Goal: Transaction & Acquisition: Purchase product/service

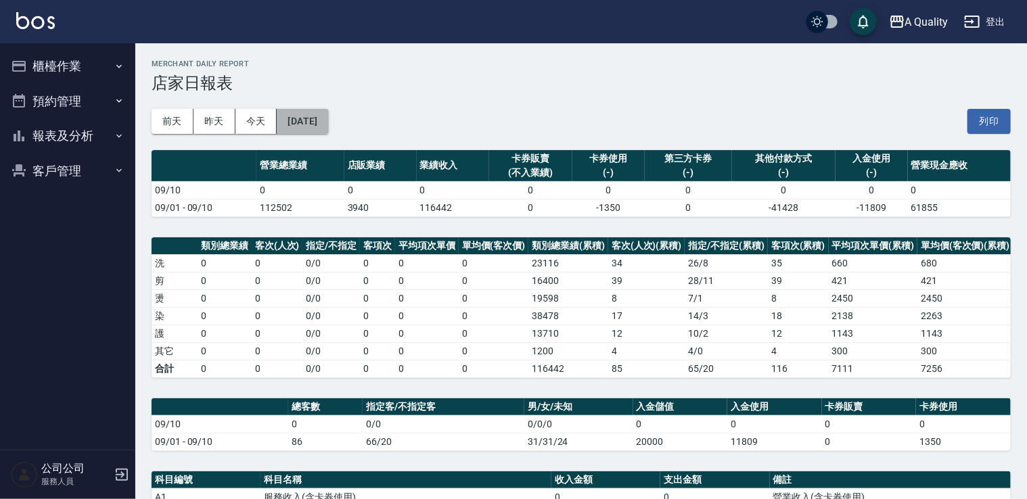
click at [328, 123] on button "[DATE]" at bounding box center [302, 121] width 51 height 25
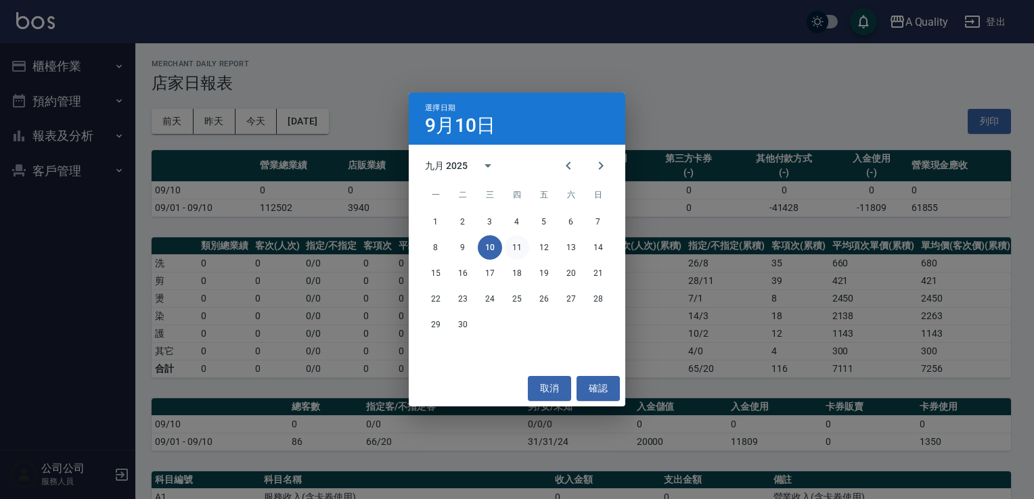
click at [518, 248] on button "11" at bounding box center [517, 248] width 24 height 24
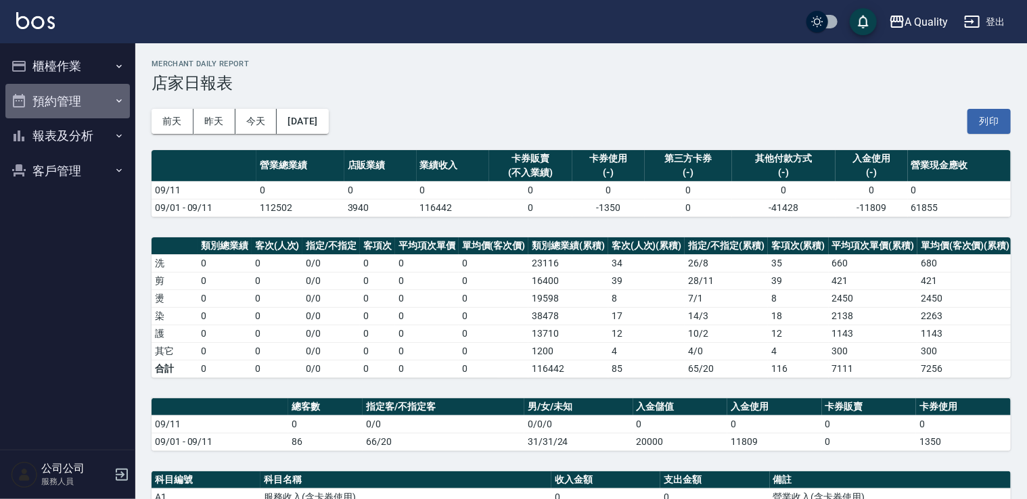
click at [81, 93] on button "預約管理" at bounding box center [67, 101] width 125 height 35
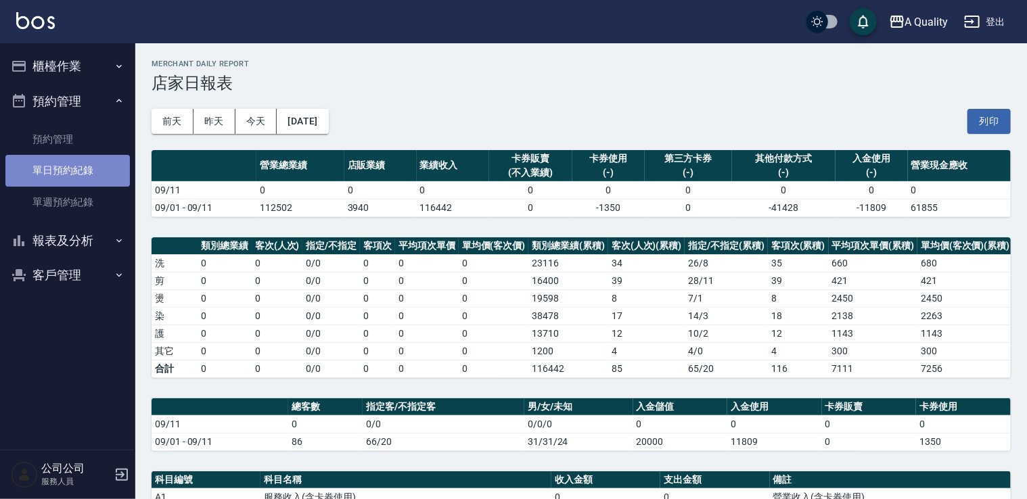
click at [85, 166] on link "單日預約紀錄" at bounding box center [67, 170] width 125 height 31
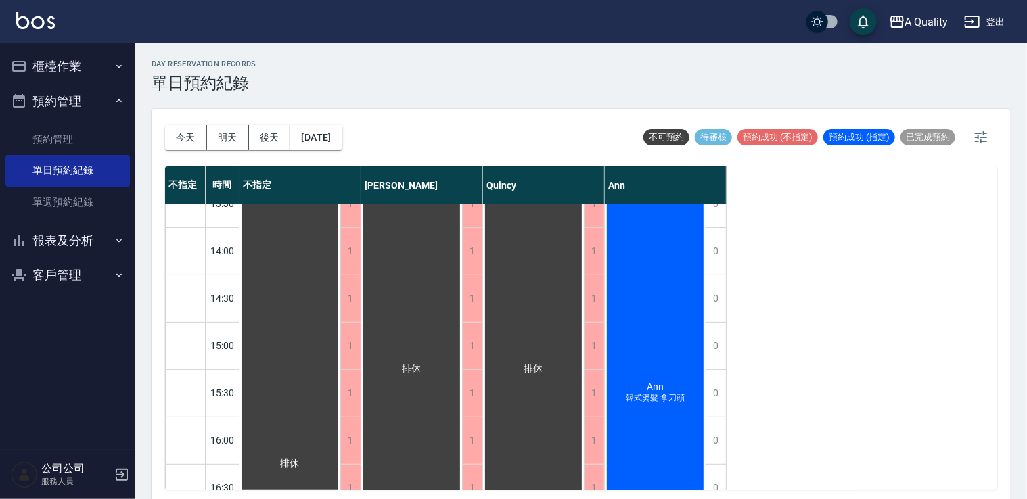
scroll to position [271, 0]
click at [342, 131] on button "[DATE]" at bounding box center [315, 137] width 51 height 25
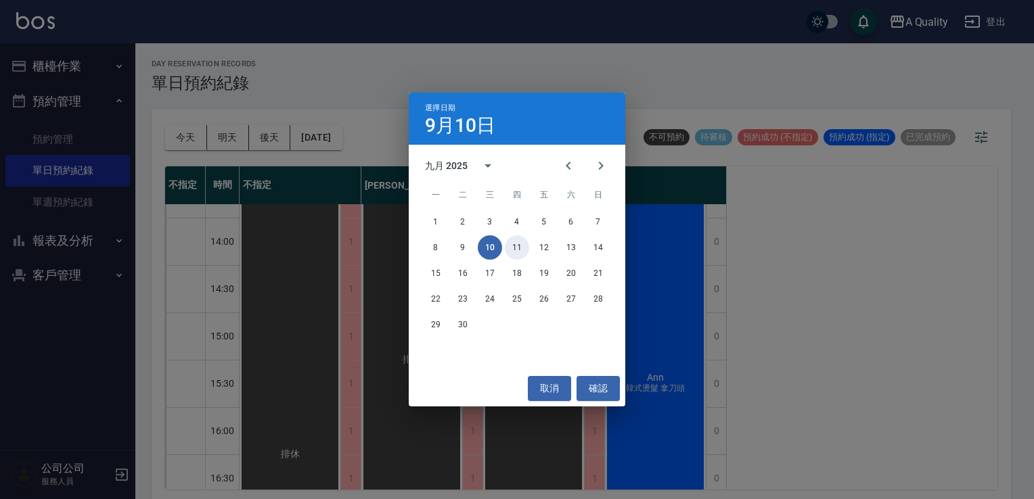
click at [518, 246] on button "11" at bounding box center [517, 248] width 24 height 24
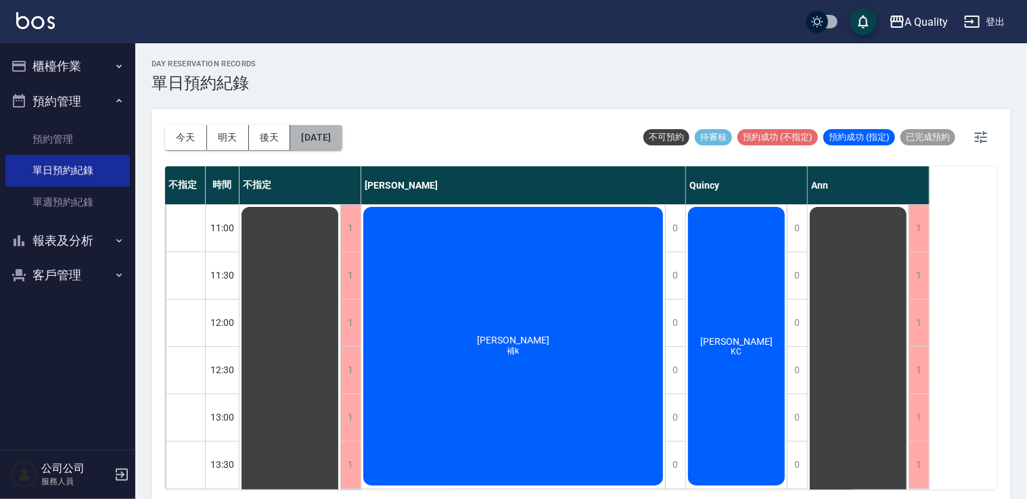
click at [334, 139] on button "[DATE]" at bounding box center [315, 137] width 51 height 25
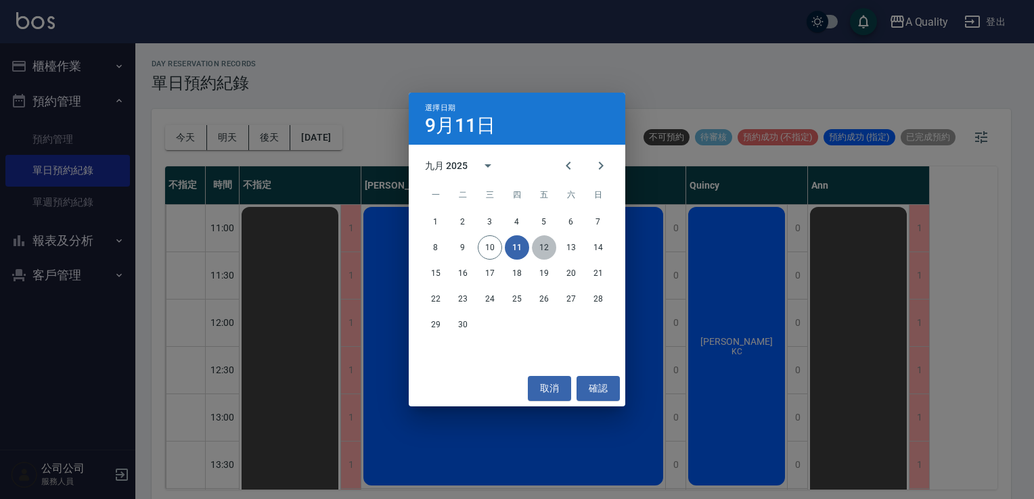
click at [546, 248] on button "12" at bounding box center [544, 248] width 24 height 24
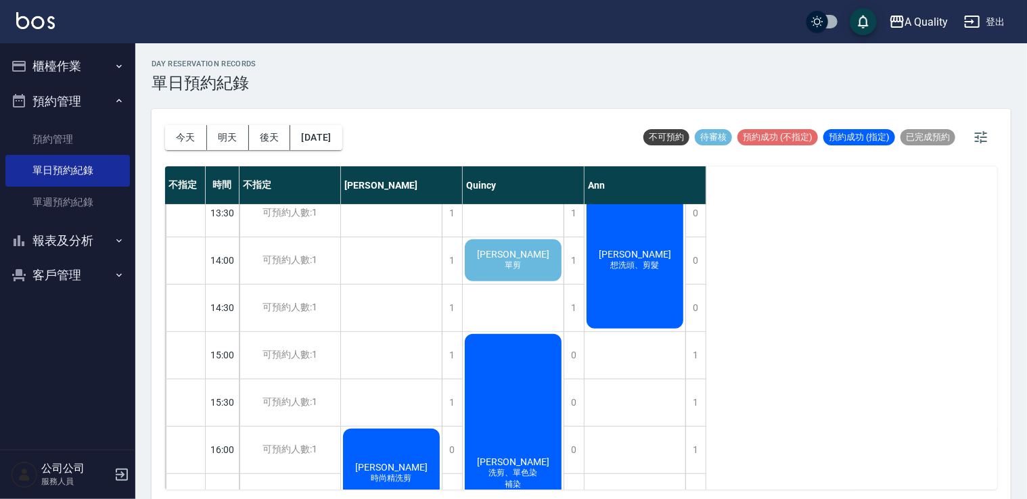
scroll to position [171, 0]
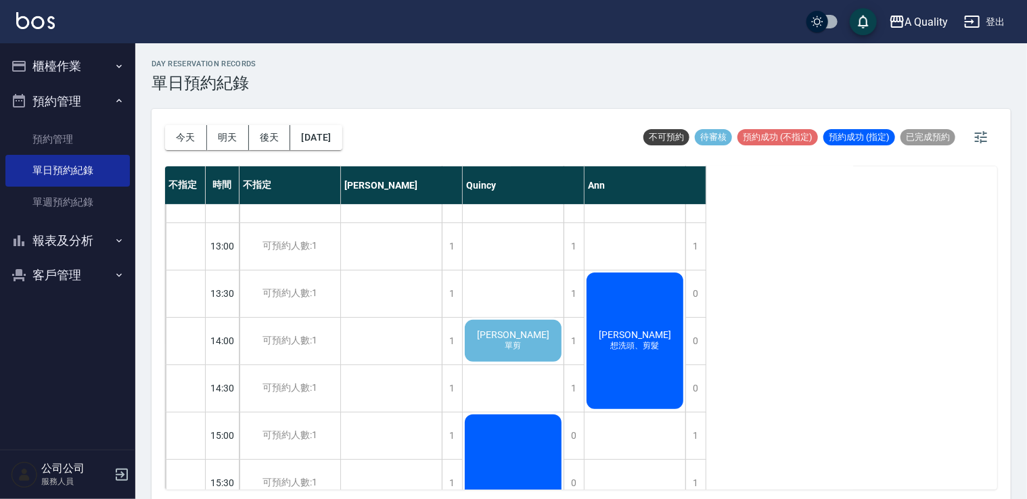
click at [533, 330] on div "[PERSON_NAME] 單剪" at bounding box center [513, 341] width 101 height 46
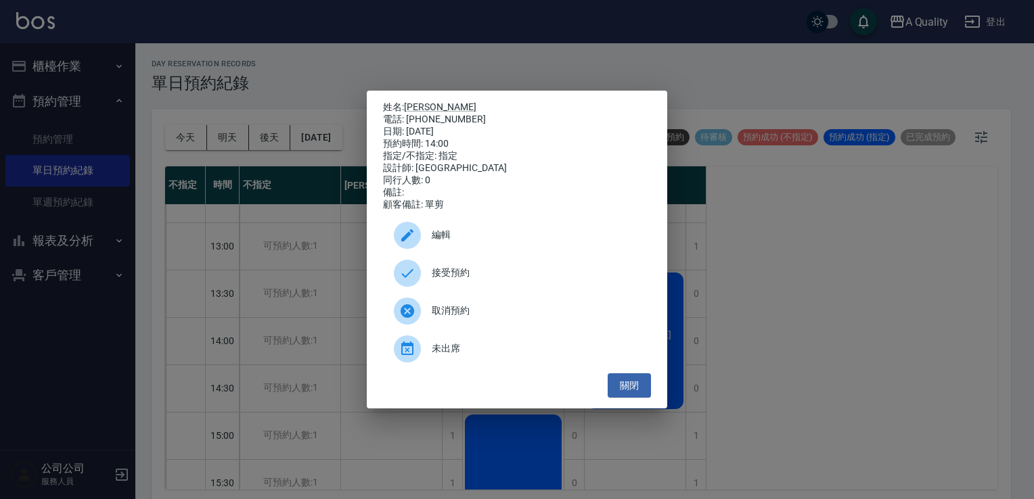
click at [470, 242] on span "編輯" at bounding box center [536, 235] width 208 height 14
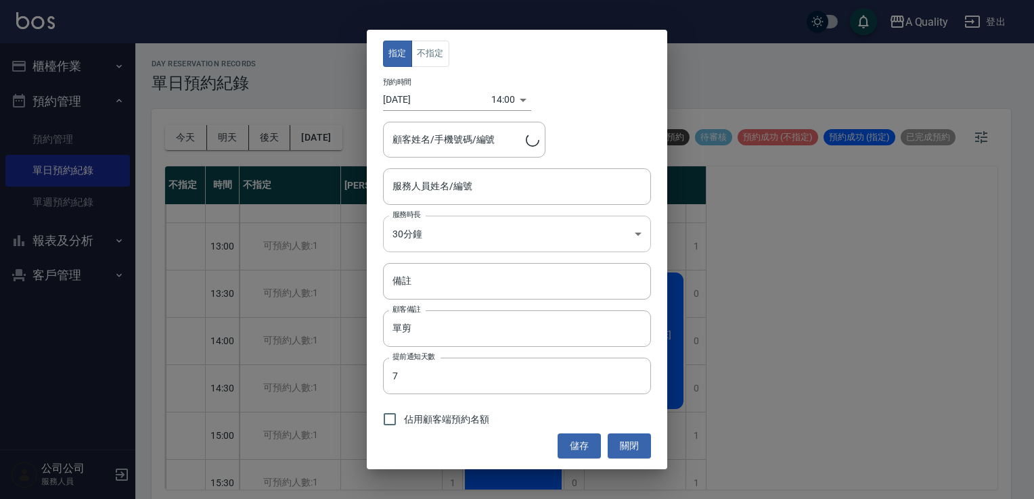
type input "Quincy(無代號)"
type input "[PERSON_NAME]/0937889830/000295"
click at [440, 229] on body "A Quality 登出 櫃檯作業 打帳單 帳單列表 營業儀表板 現金收支登錄 每日結帳 排班表 現場電腦打卡 預約管理 預約管理 單日預約紀錄 單週預約紀錄…" at bounding box center [517, 252] width 1034 height 504
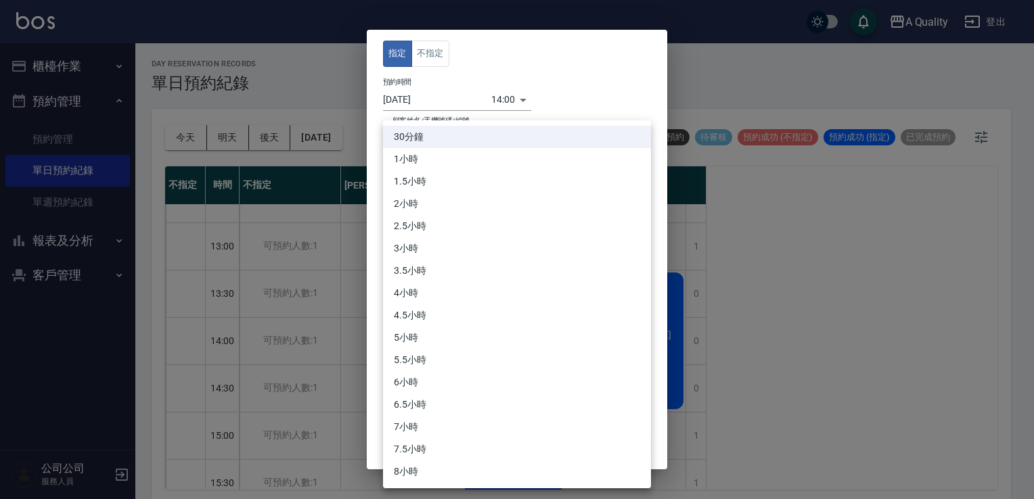
click at [428, 166] on li "1小時" at bounding box center [517, 159] width 268 height 22
type input "2"
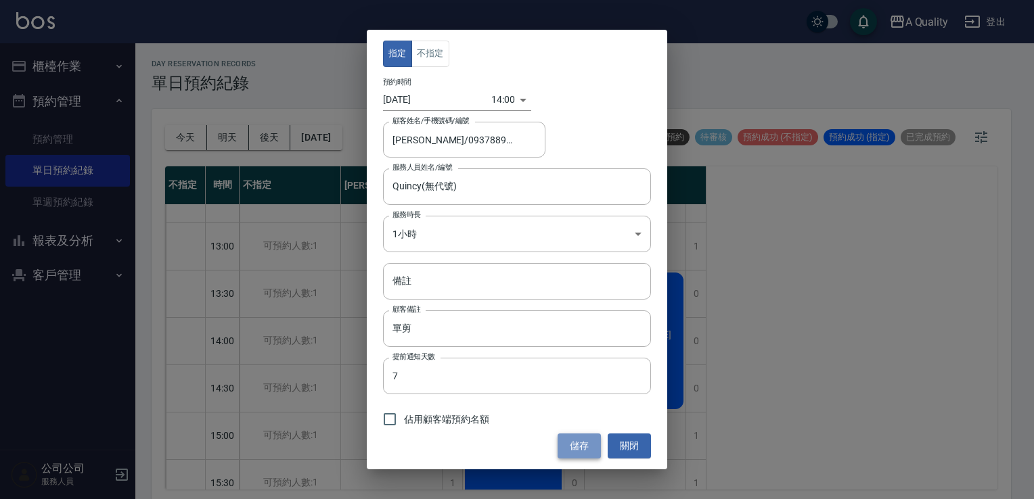
click at [594, 440] on button "儲存" at bounding box center [579, 446] width 43 height 25
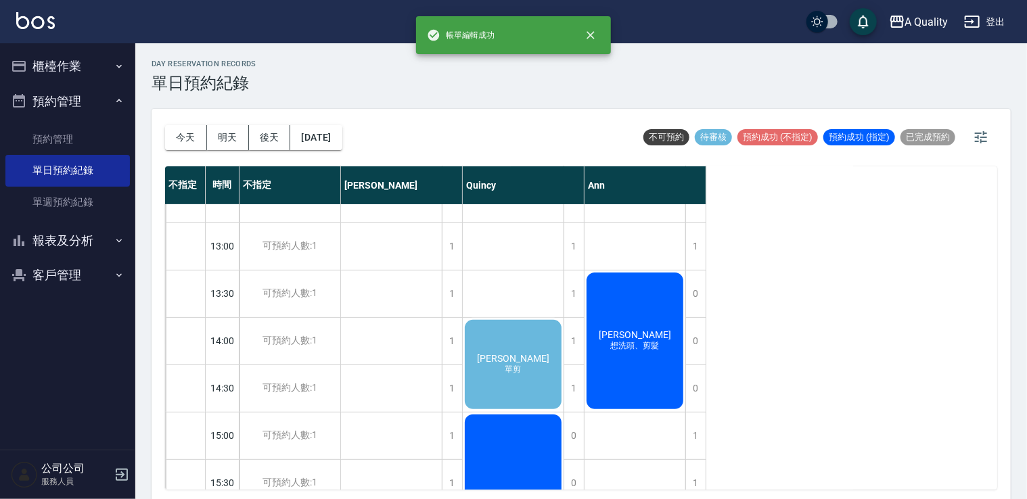
click at [544, 382] on div "[PERSON_NAME] 單剪" at bounding box center [513, 364] width 101 height 93
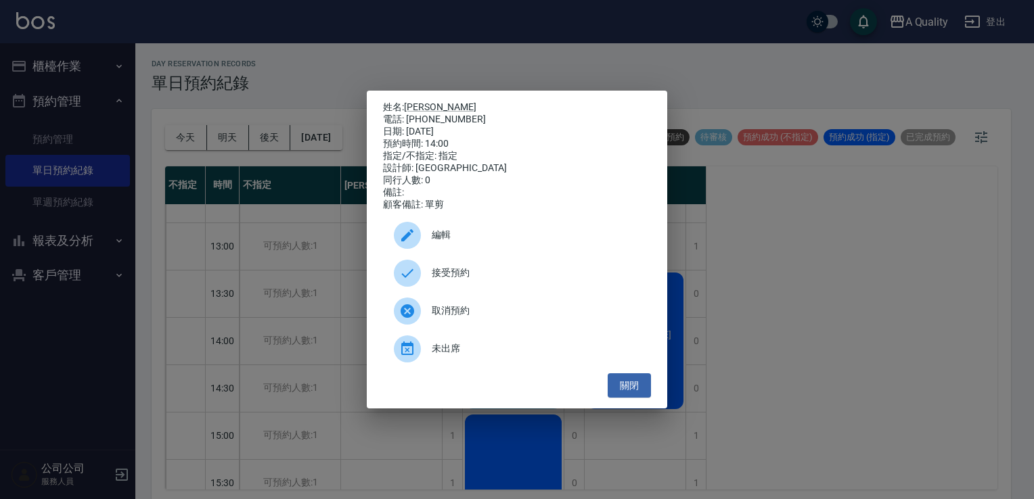
click at [454, 242] on span "編輯" at bounding box center [536, 235] width 208 height 14
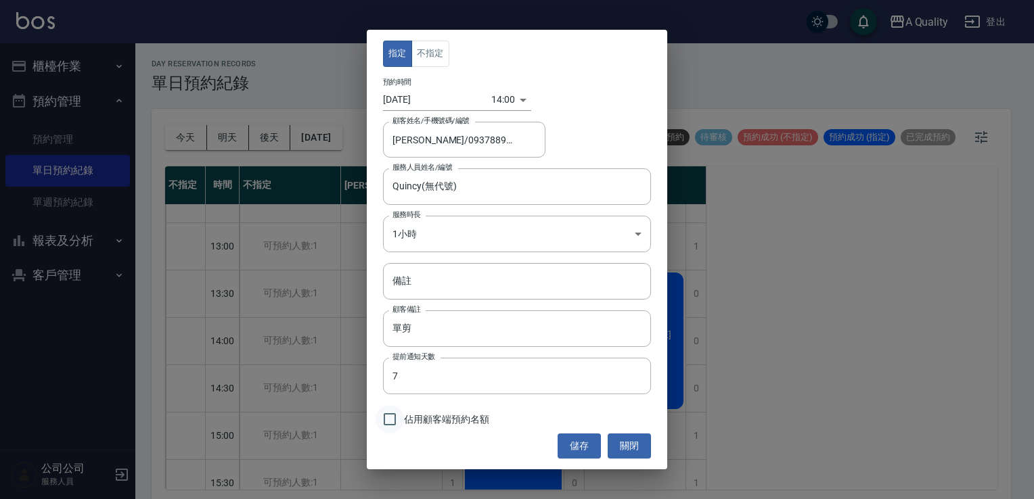
click at [393, 424] on input "佔用顧客端預約名額" at bounding box center [390, 419] width 28 height 28
checkbox input "true"
click at [598, 447] on button "儲存" at bounding box center [579, 446] width 43 height 25
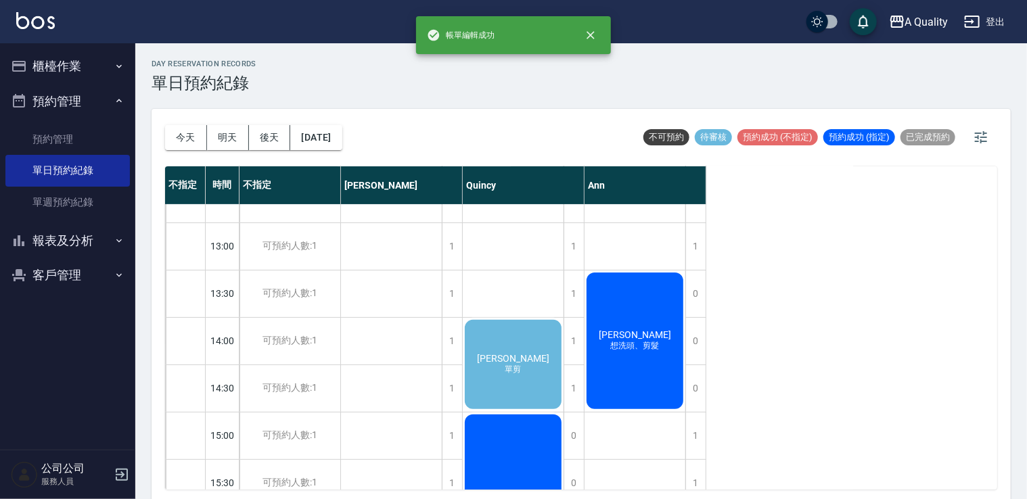
click at [530, 388] on div "[PERSON_NAME] 單剪" at bounding box center [513, 364] width 101 height 93
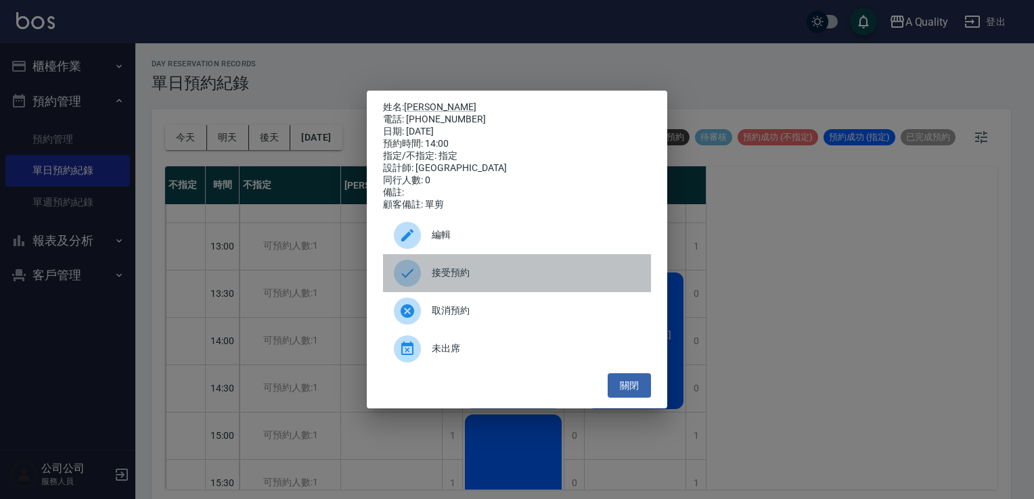
click at [487, 290] on div "接受預約" at bounding box center [517, 273] width 268 height 38
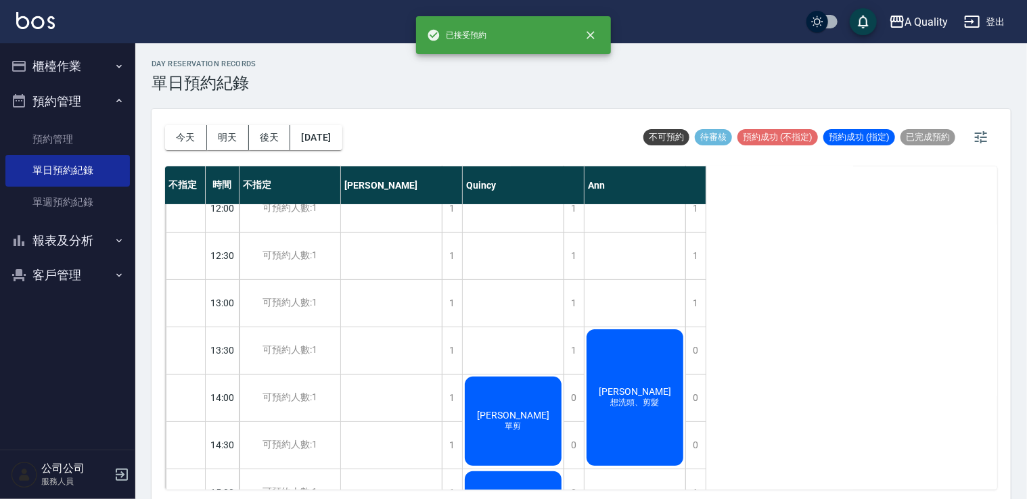
scroll to position [0, 0]
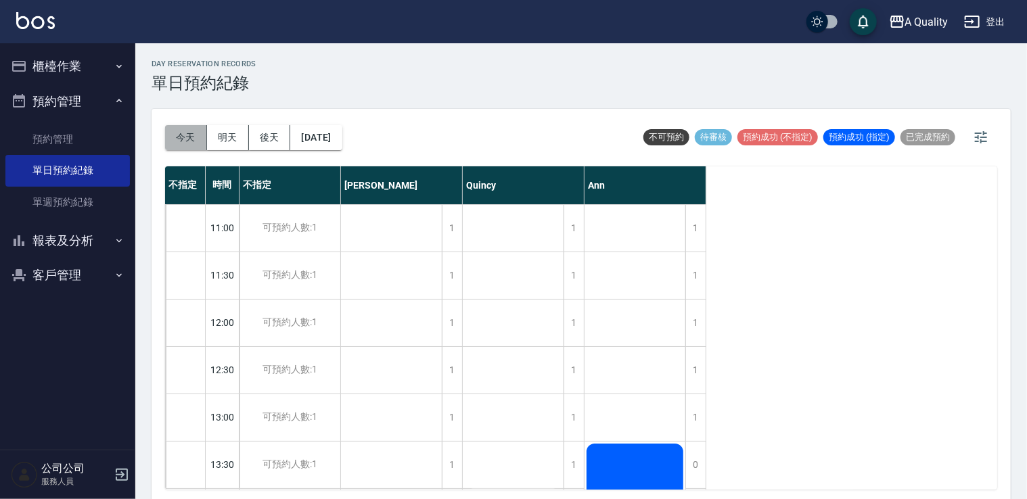
click at [177, 142] on button "今天" at bounding box center [186, 137] width 42 height 25
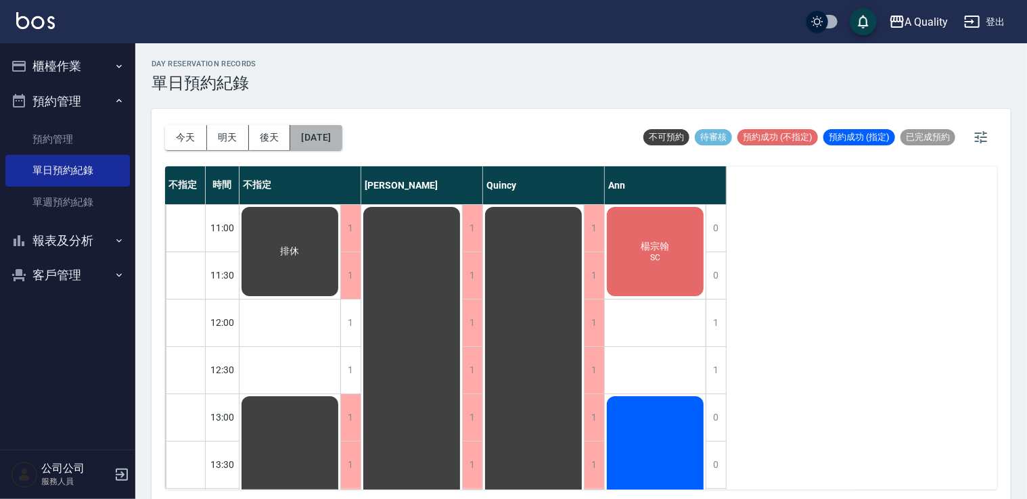
click at [341, 136] on button "[DATE]" at bounding box center [315, 137] width 51 height 25
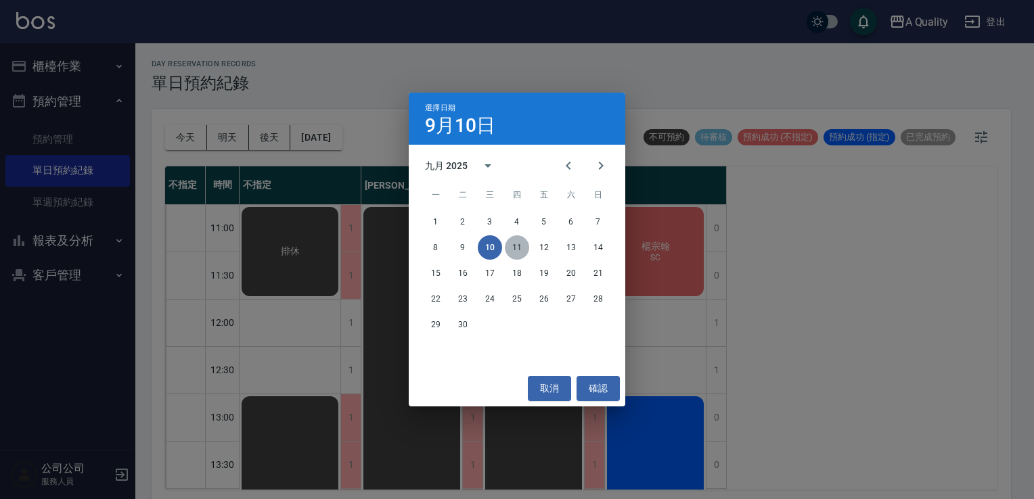
click at [515, 248] on button "11" at bounding box center [517, 248] width 24 height 24
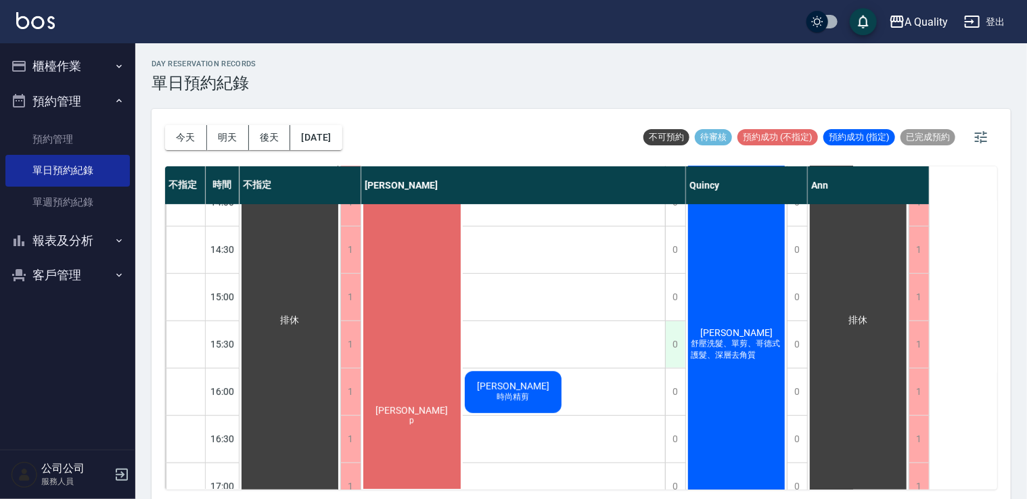
scroll to position [474, 0]
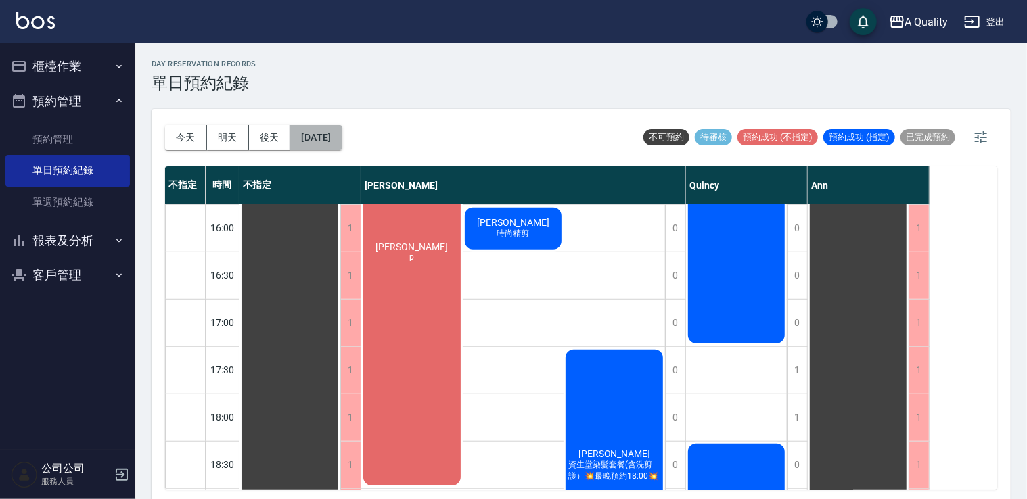
click at [342, 149] on button "[DATE]" at bounding box center [315, 137] width 51 height 25
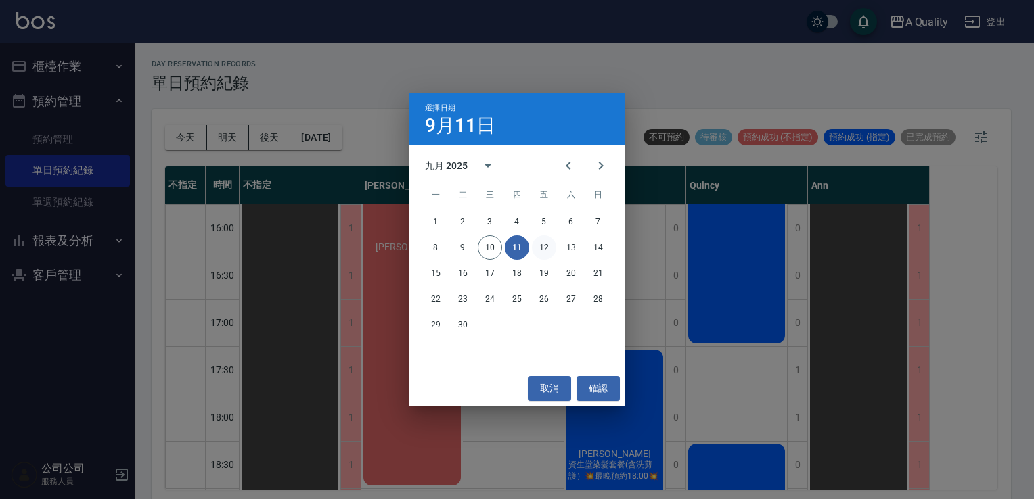
click at [539, 246] on button "12" at bounding box center [544, 248] width 24 height 24
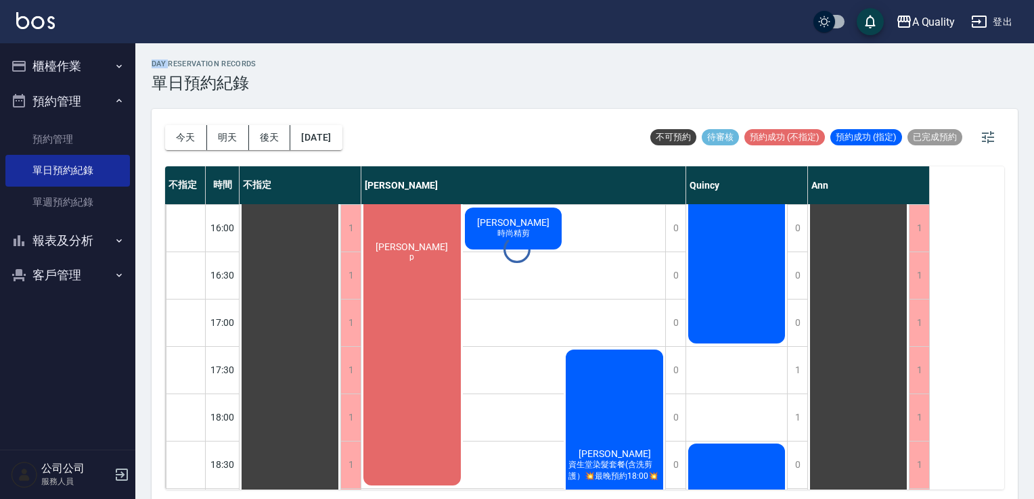
click at [539, 246] on div at bounding box center [517, 249] width 1034 height 499
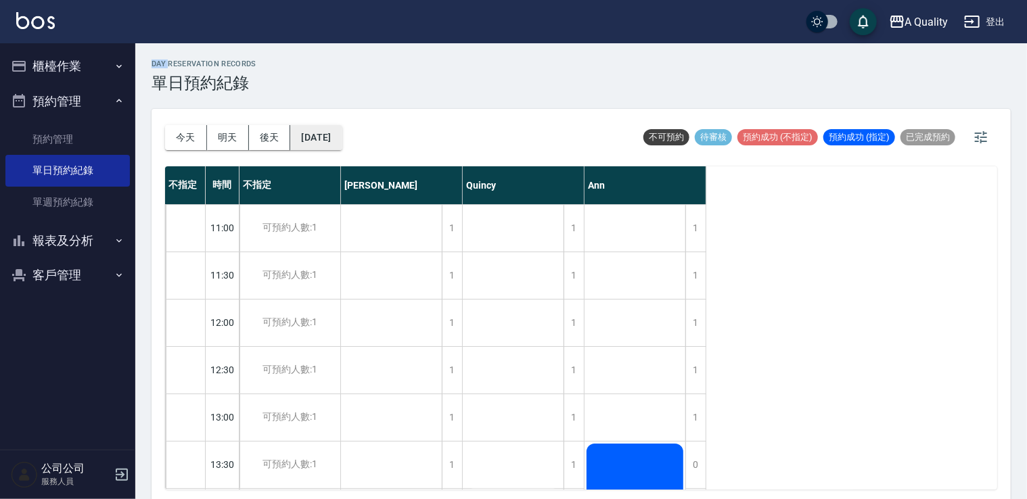
click at [334, 148] on button "[DATE]" at bounding box center [315, 137] width 51 height 25
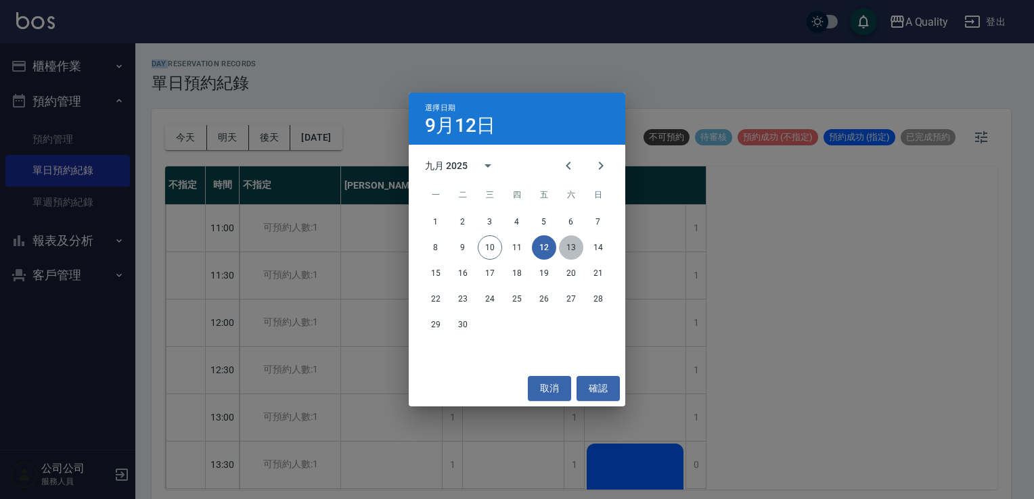
click at [571, 252] on button "13" at bounding box center [571, 248] width 24 height 24
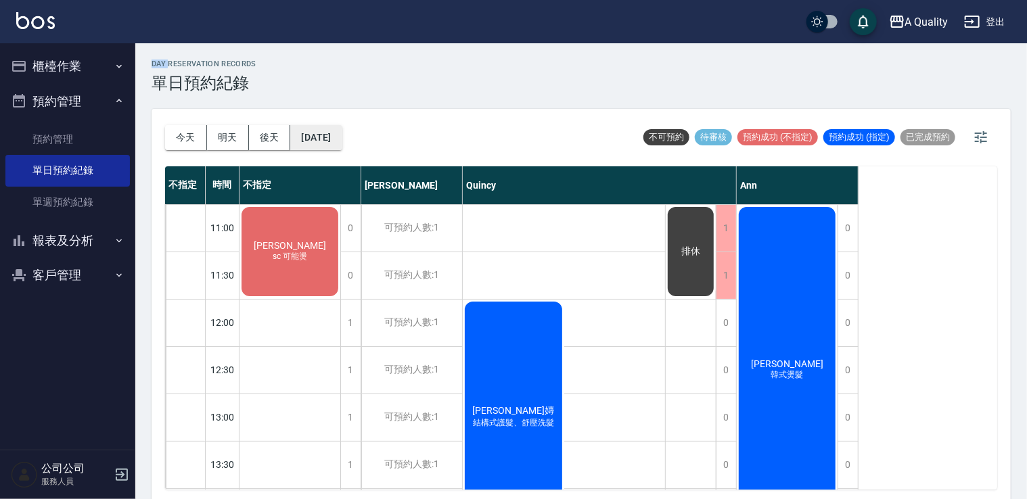
click at [342, 144] on button "[DATE]" at bounding box center [315, 137] width 51 height 25
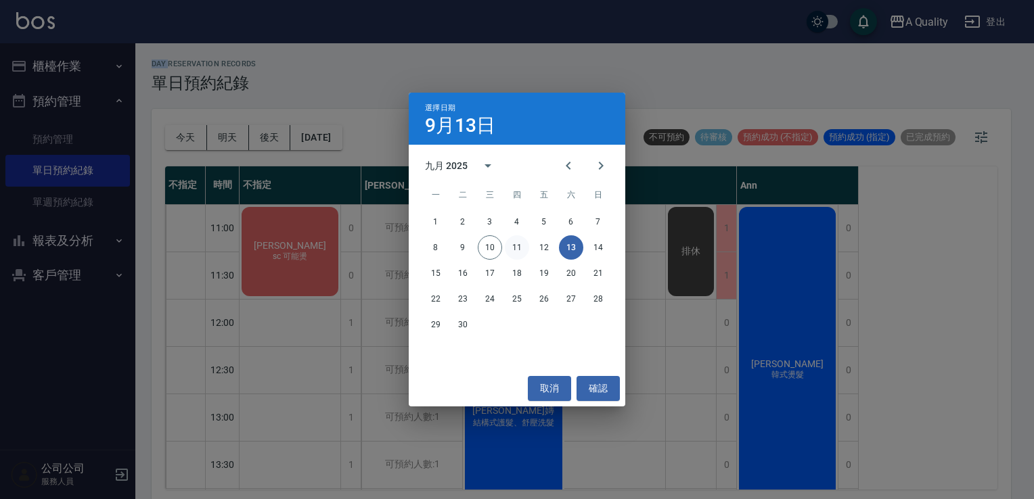
click at [514, 248] on button "11" at bounding box center [517, 248] width 24 height 24
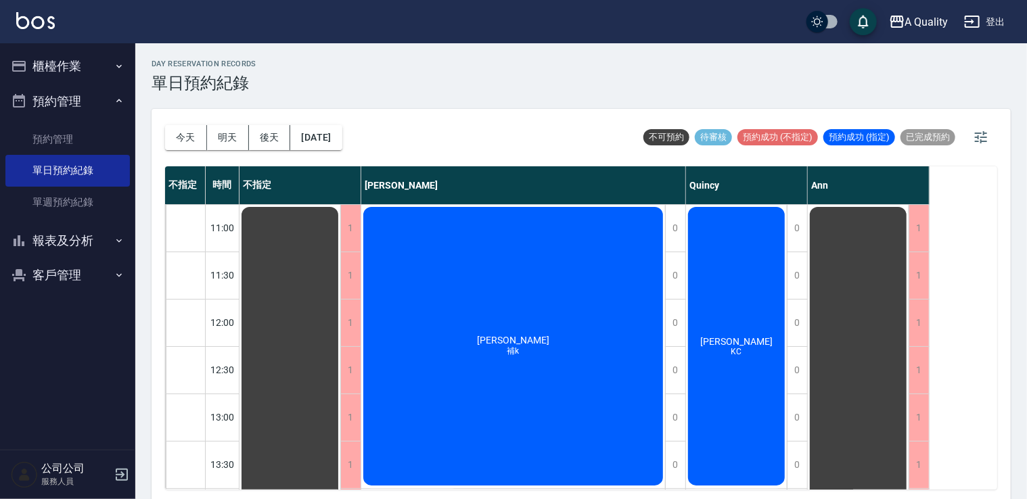
click at [342, 120] on div "[DATE] [DATE] [DATE] [DATE]" at bounding box center [253, 138] width 177 height 58
click at [342, 141] on button "[DATE]" at bounding box center [315, 137] width 51 height 25
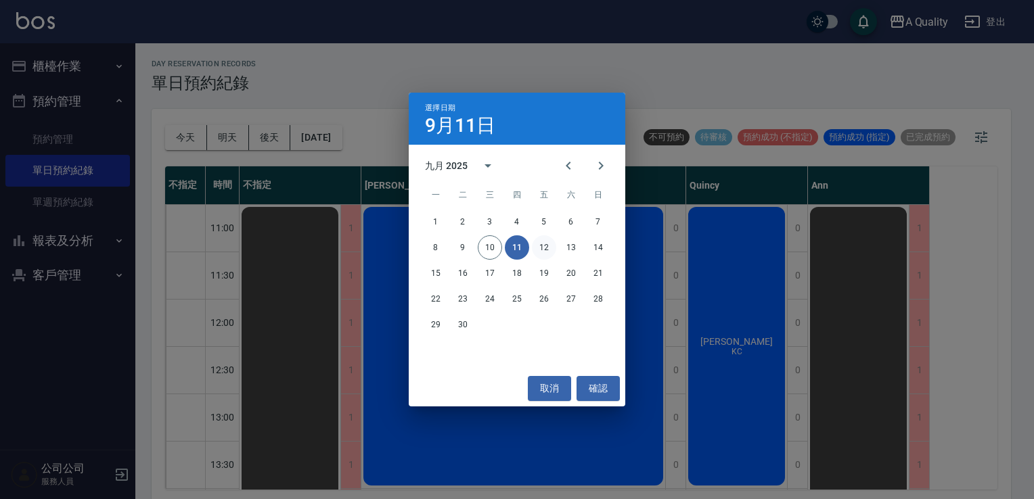
click at [547, 256] on button "12" at bounding box center [544, 248] width 24 height 24
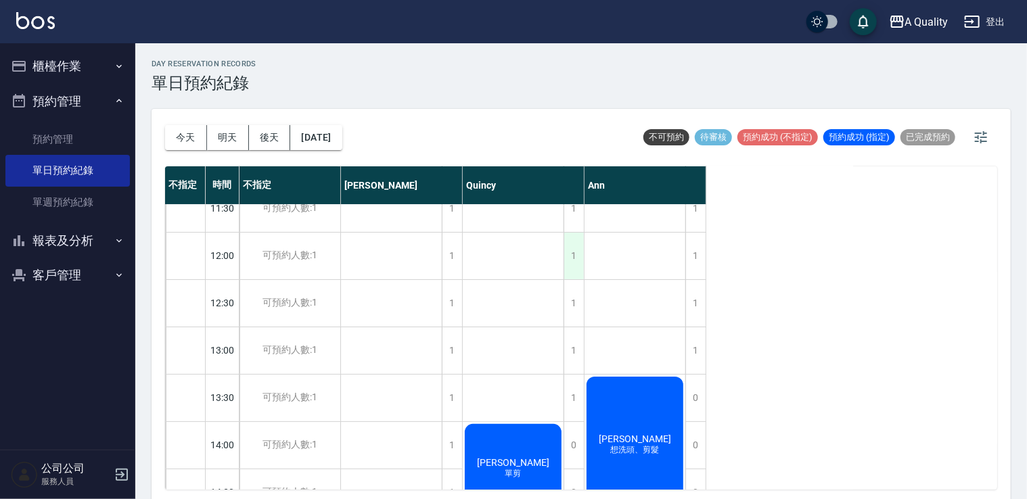
scroll to position [68, 0]
click at [168, 139] on button "今天" at bounding box center [186, 137] width 42 height 25
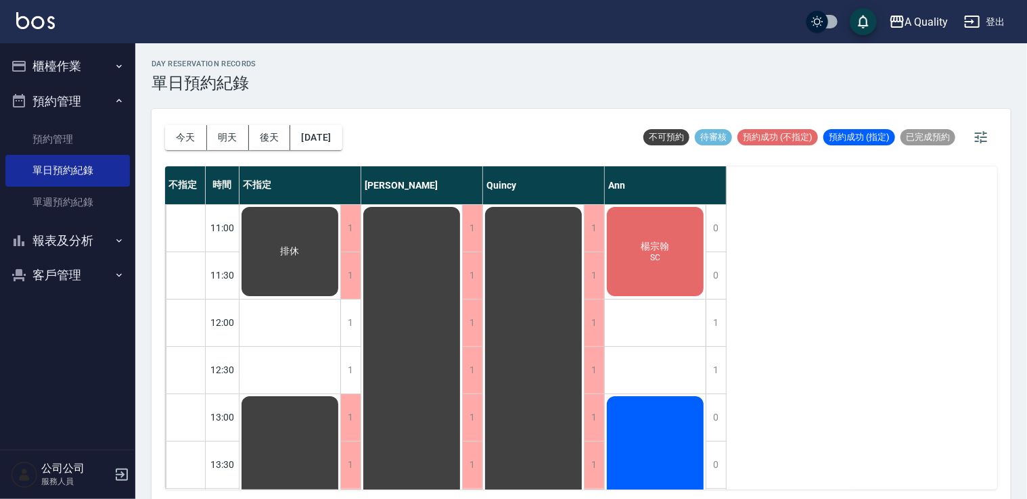
click at [663, 217] on div "[PERSON_NAME]" at bounding box center [655, 251] width 101 height 93
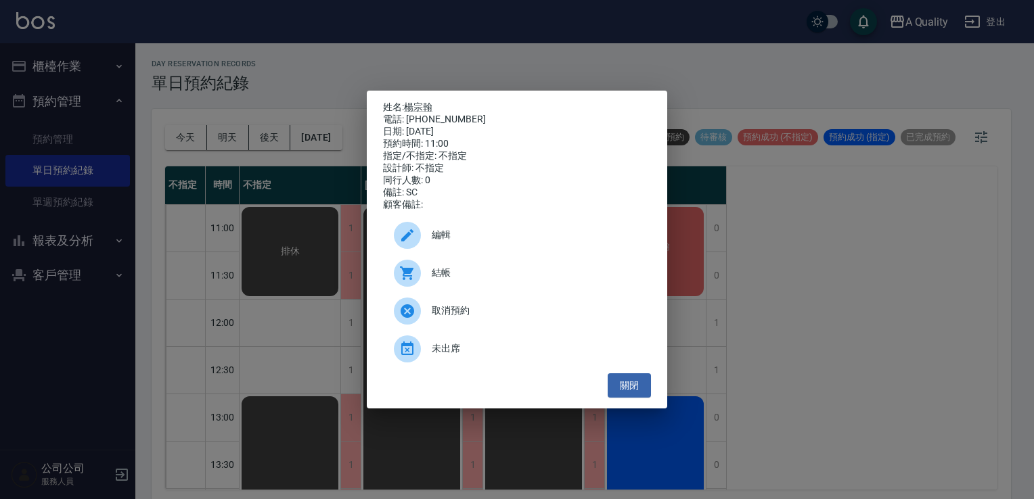
click at [450, 353] on span "未出席" at bounding box center [536, 349] width 208 height 14
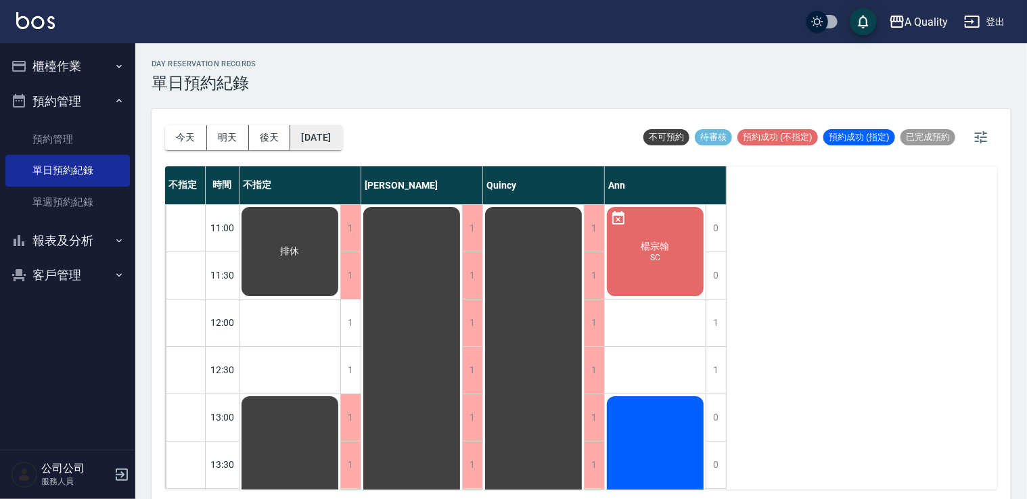
click at [330, 144] on button "[DATE]" at bounding box center [315, 137] width 51 height 25
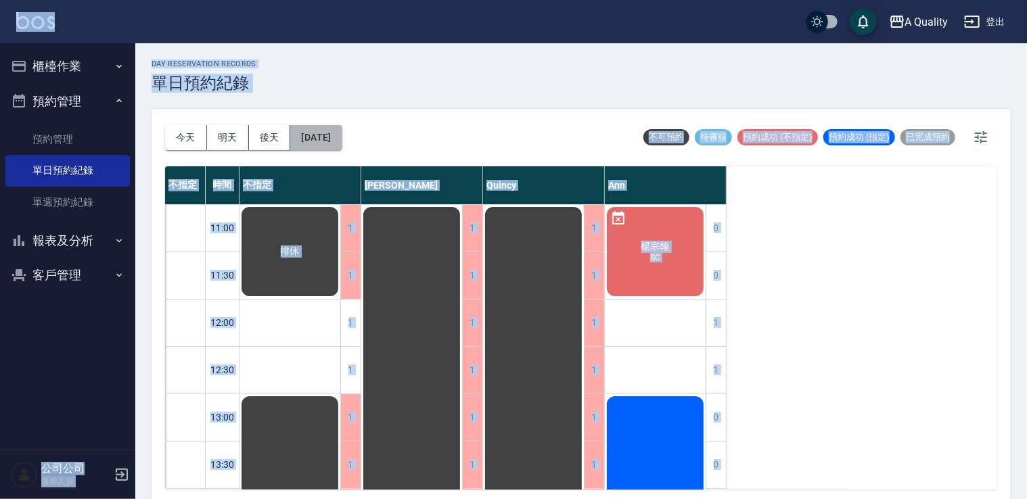
click at [319, 132] on button "[DATE]" at bounding box center [315, 137] width 51 height 25
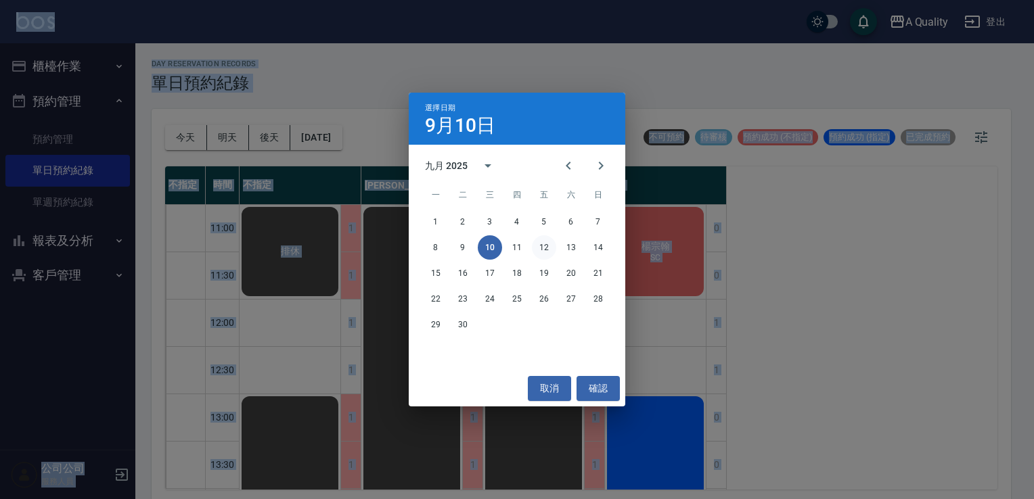
click at [550, 254] on button "12" at bounding box center [544, 248] width 24 height 24
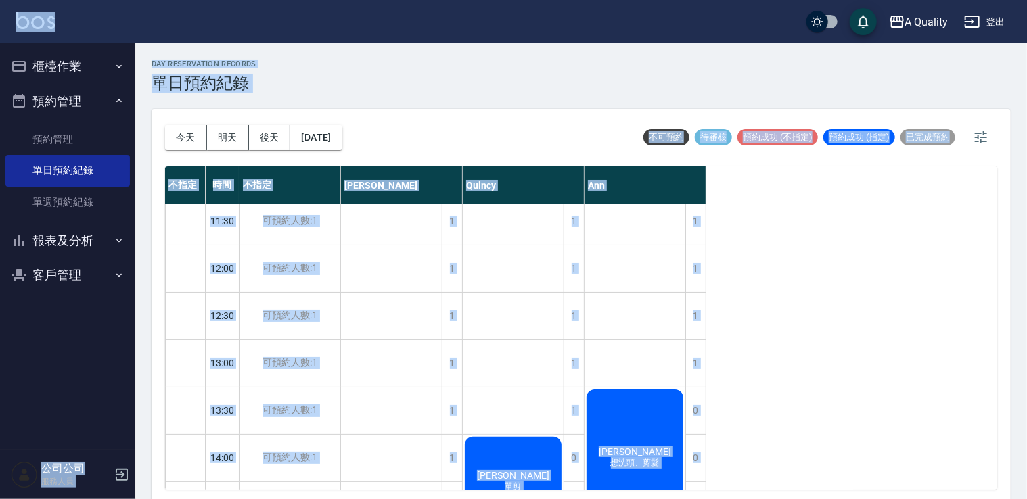
scroll to position [135, 0]
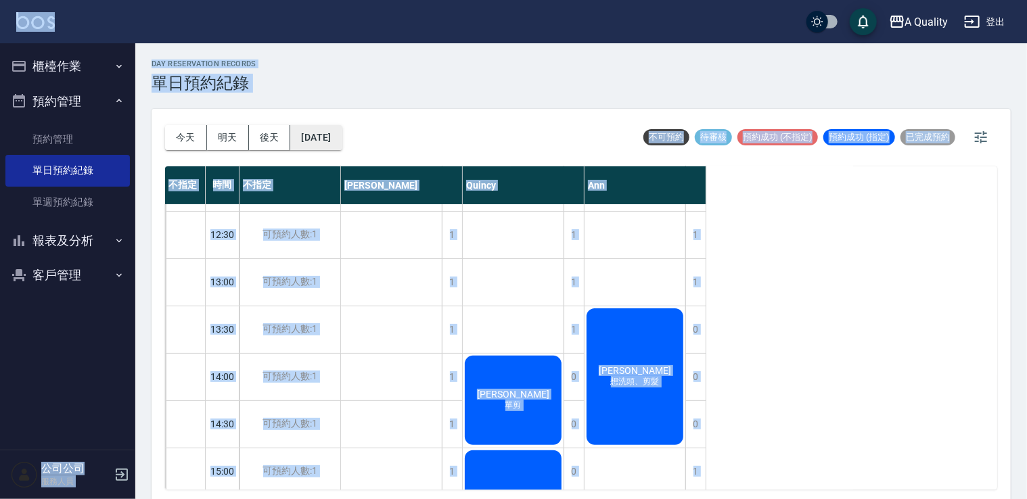
click at [342, 129] on button "[DATE]" at bounding box center [315, 137] width 51 height 25
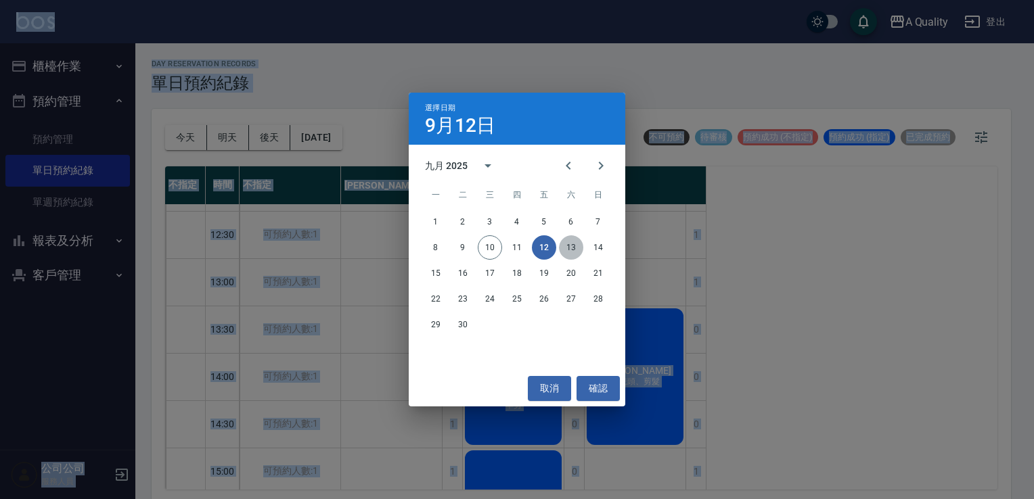
click at [567, 250] on button "13" at bounding box center [571, 248] width 24 height 24
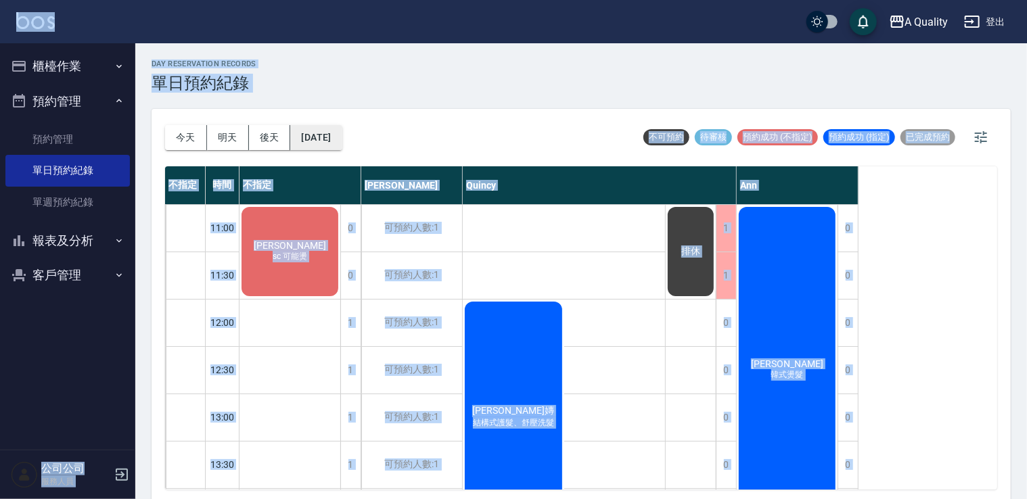
click at [333, 142] on button "[DATE]" at bounding box center [315, 137] width 51 height 25
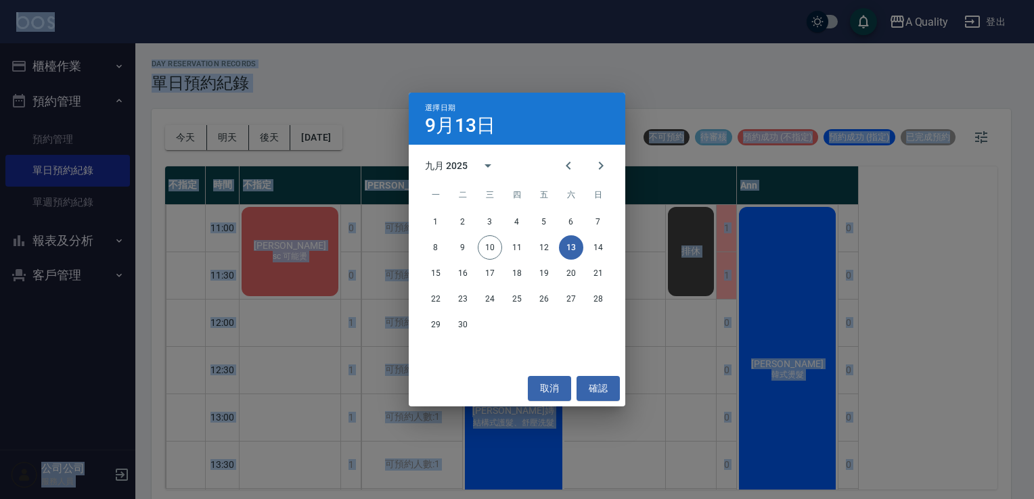
click at [566, 246] on button "13" at bounding box center [571, 248] width 24 height 24
drag, startPoint x: 545, startPoint y: 391, endPoint x: 633, endPoint y: 292, distance: 131.8
click at [547, 388] on button "取消" at bounding box center [549, 388] width 43 height 25
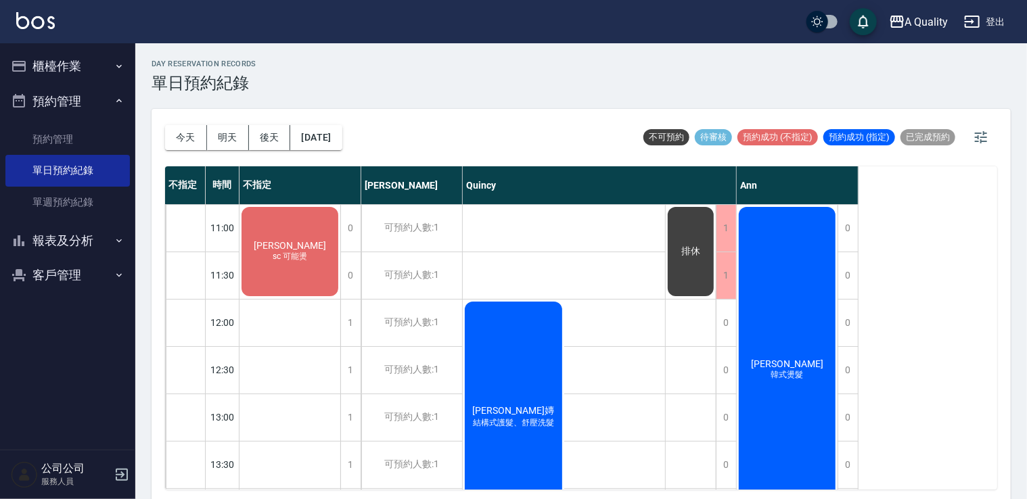
click at [700, 262] on div "排休" at bounding box center [691, 251] width 50 height 93
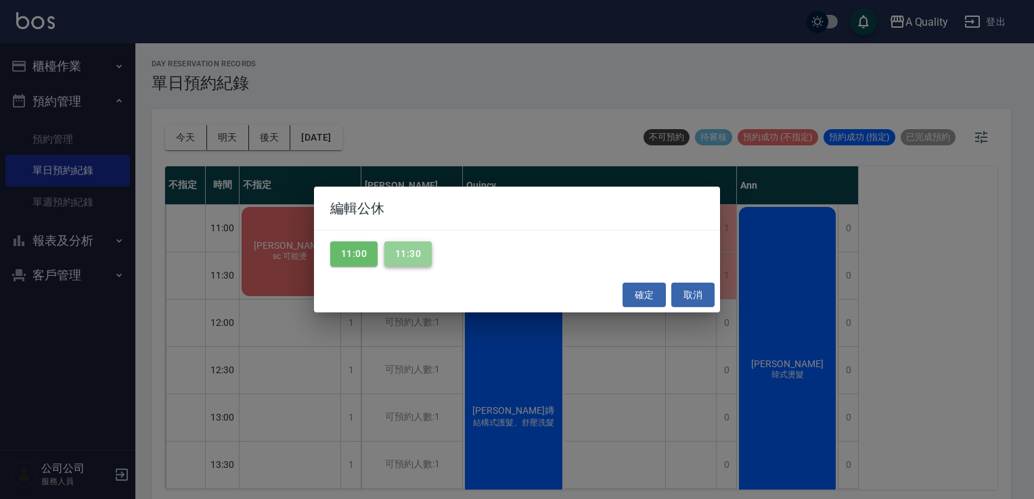
click at [419, 250] on button "11:30" at bounding box center [407, 254] width 47 height 25
click at [362, 254] on button "11:00" at bounding box center [353, 254] width 47 height 25
drag, startPoint x: 650, startPoint y: 296, endPoint x: 646, endPoint y: 288, distance: 8.2
click at [649, 296] on button "確定" at bounding box center [644, 295] width 43 height 25
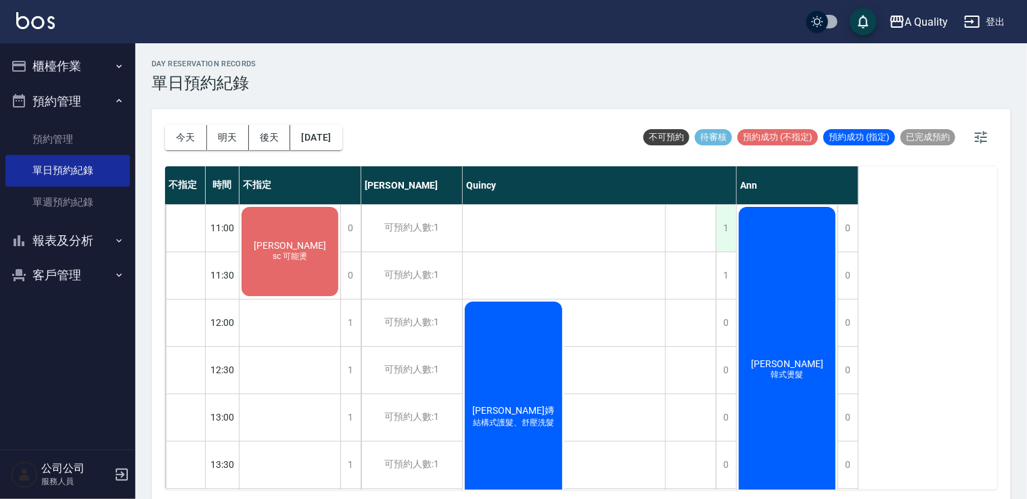
click at [720, 233] on div "1" at bounding box center [726, 228] width 20 height 47
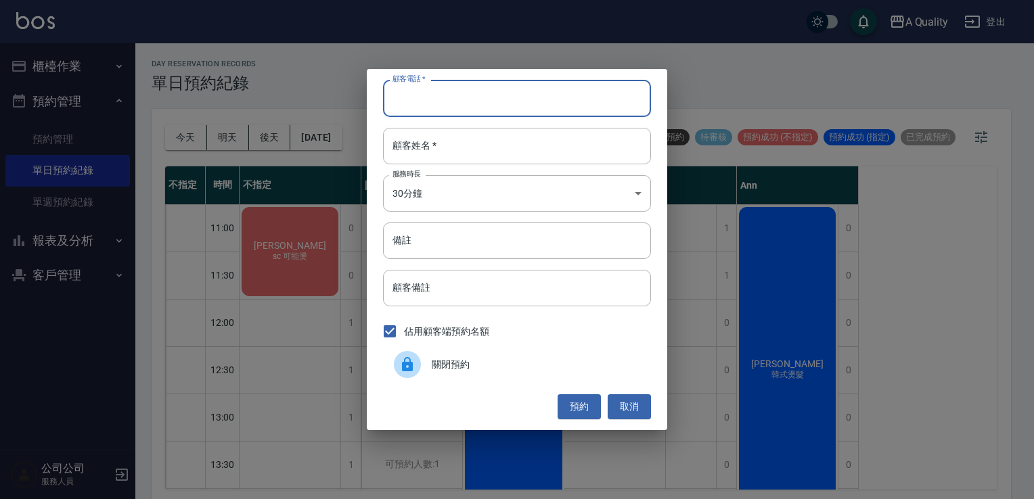
paste input "0921104209"
type input "0921104209"
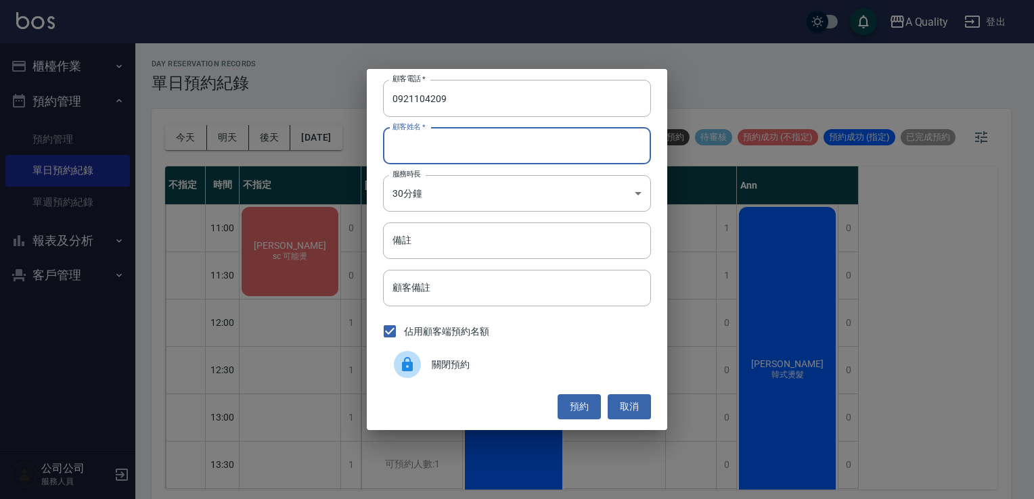
paste input "[PERSON_NAME]"
type input "[PERSON_NAME]"
click at [439, 194] on body "A Quality 登出 櫃檯作業 打帳單 帳單列表 營業儀表板 現金收支登錄 每日結帳 排班表 現場電腦打卡 預約管理 預約管理 單日預約紀錄 單週預約紀錄…" at bounding box center [517, 252] width 1034 height 504
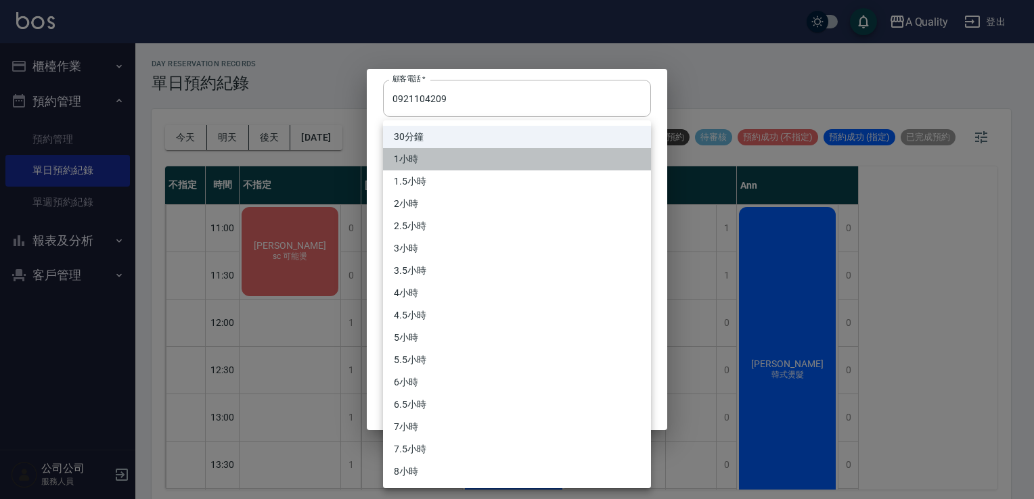
click at [420, 160] on li "1小時" at bounding box center [517, 159] width 268 height 22
type input "2"
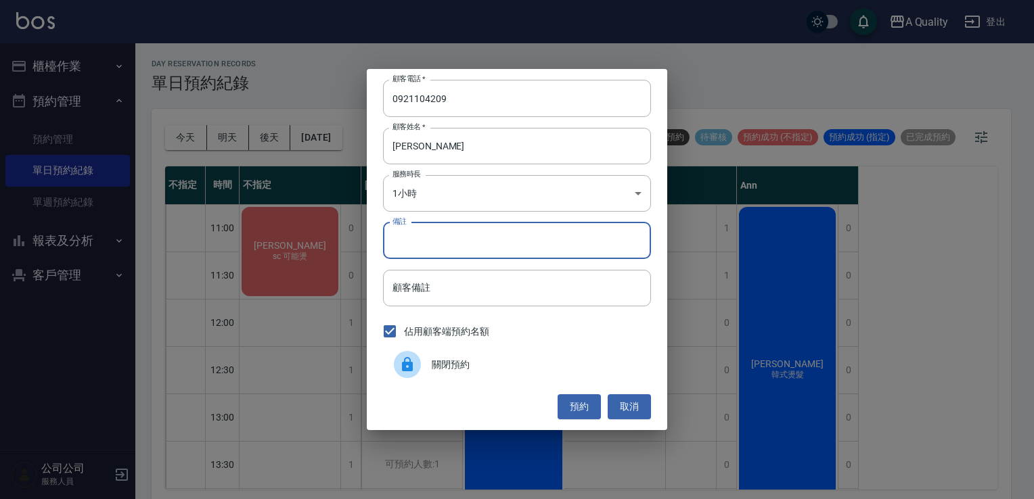
click at [422, 240] on input "備註" at bounding box center [517, 241] width 268 height 37
type input "2"
type input "單剪"
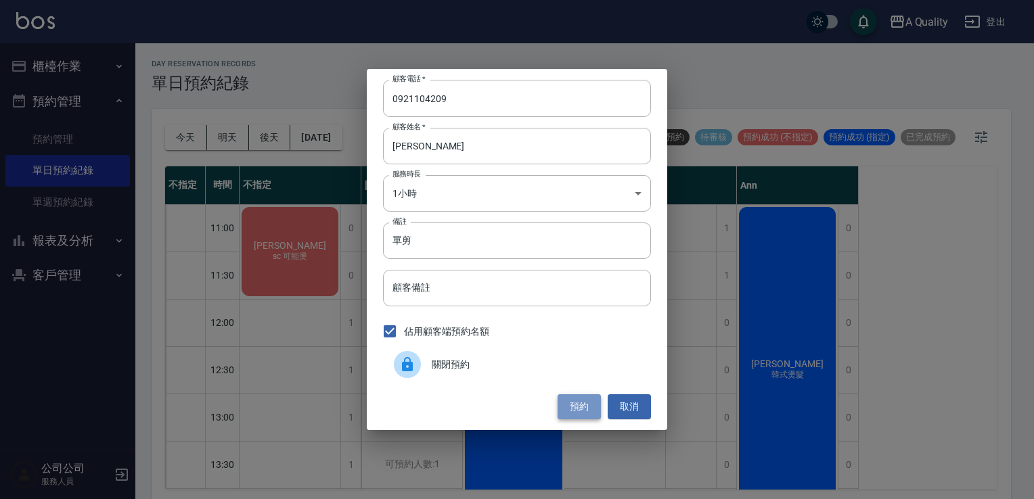
click at [584, 409] on button "預約" at bounding box center [579, 407] width 43 height 25
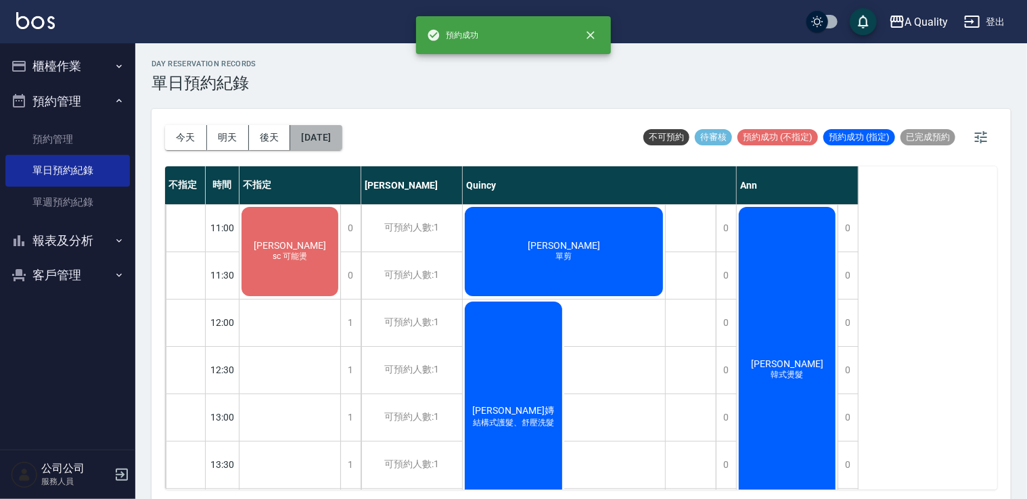
click at [342, 139] on button "[DATE]" at bounding box center [315, 137] width 51 height 25
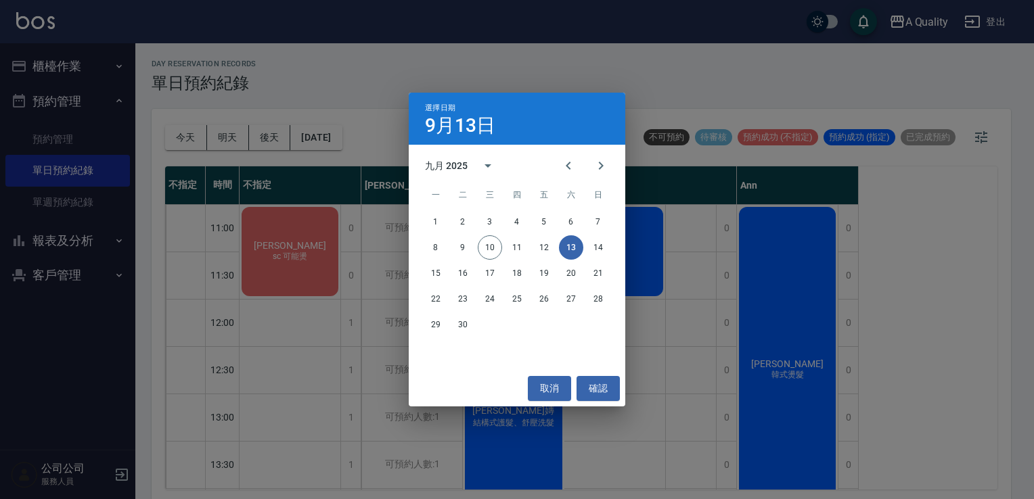
drag, startPoint x: 538, startPoint y: 382, endPoint x: 388, endPoint y: 335, distance: 157.5
click at [534, 382] on button "取消" at bounding box center [549, 388] width 43 height 25
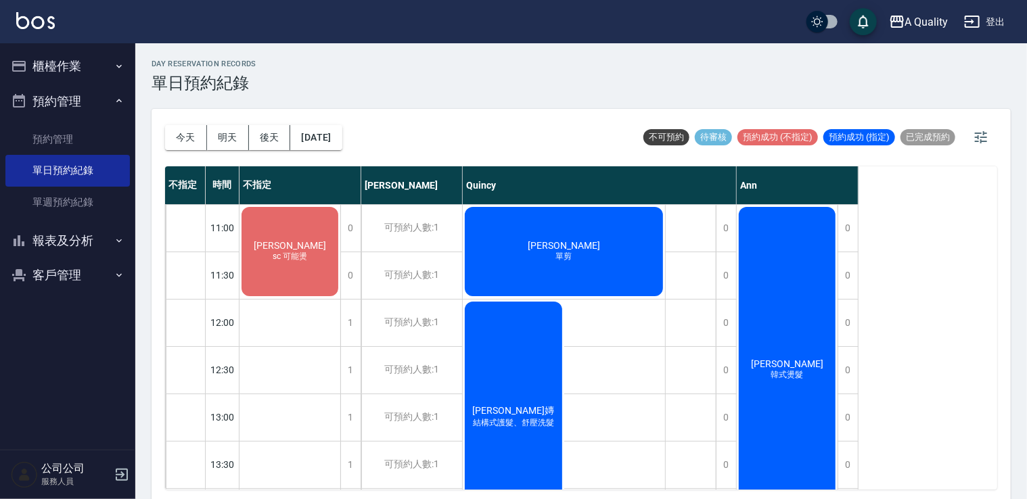
click at [301, 268] on div "吳r sc 可能燙" at bounding box center [290, 251] width 101 height 93
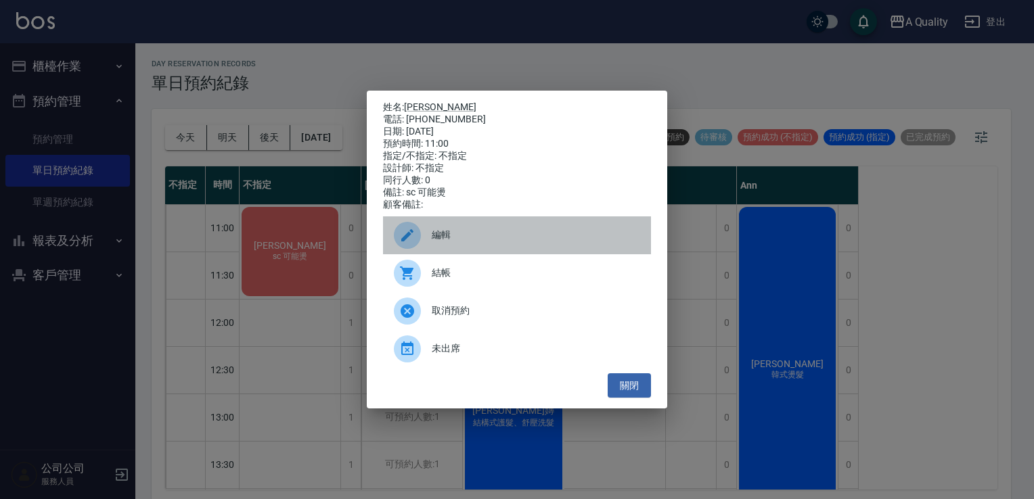
click at [462, 241] on span "編輯" at bounding box center [536, 235] width 208 height 14
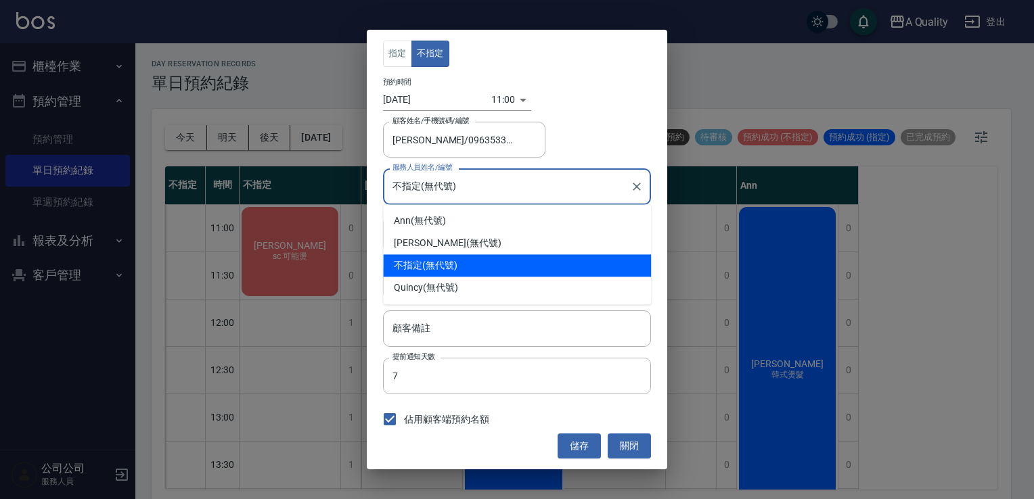
click at [443, 196] on input "不指定(無代號)" at bounding box center [507, 187] width 236 height 24
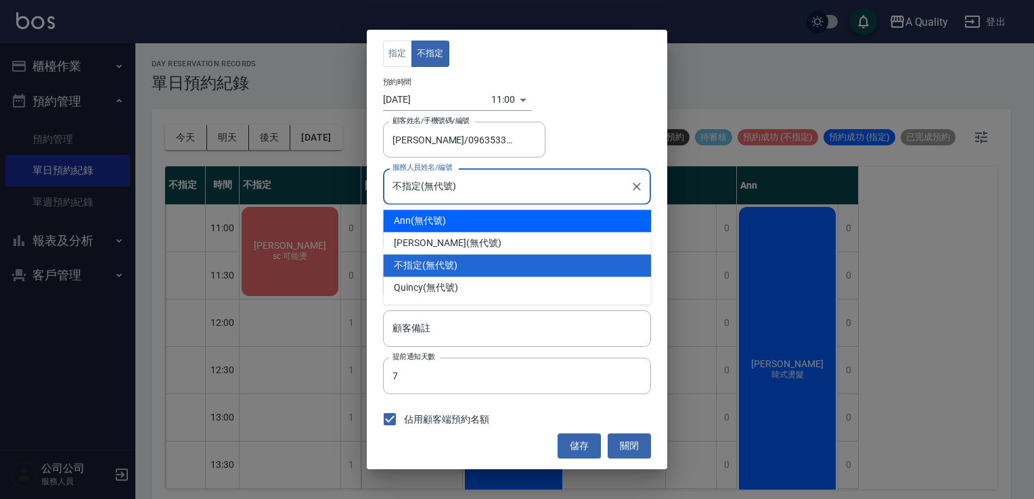
click at [424, 221] on div "Ann (無代號)" at bounding box center [517, 221] width 268 height 22
type input "Ann(無代號)"
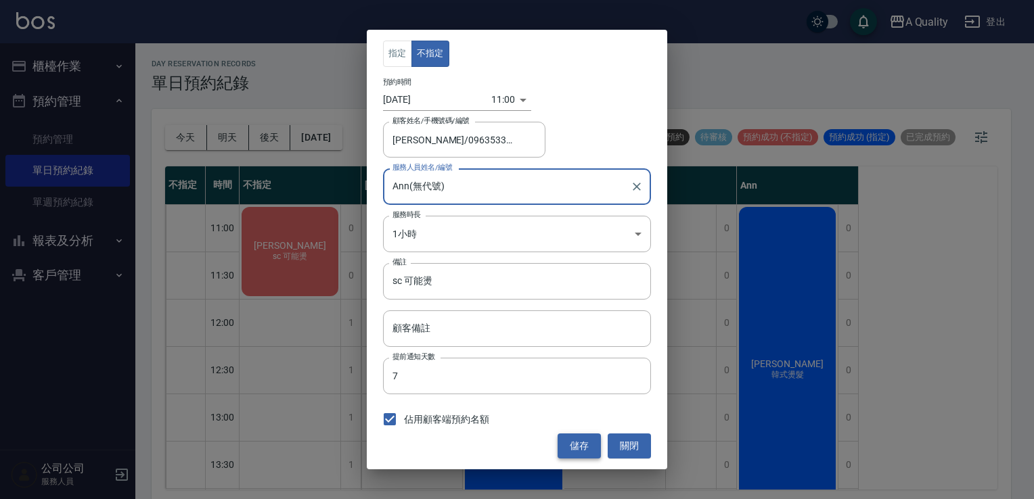
click at [579, 451] on button "儲存" at bounding box center [579, 446] width 43 height 25
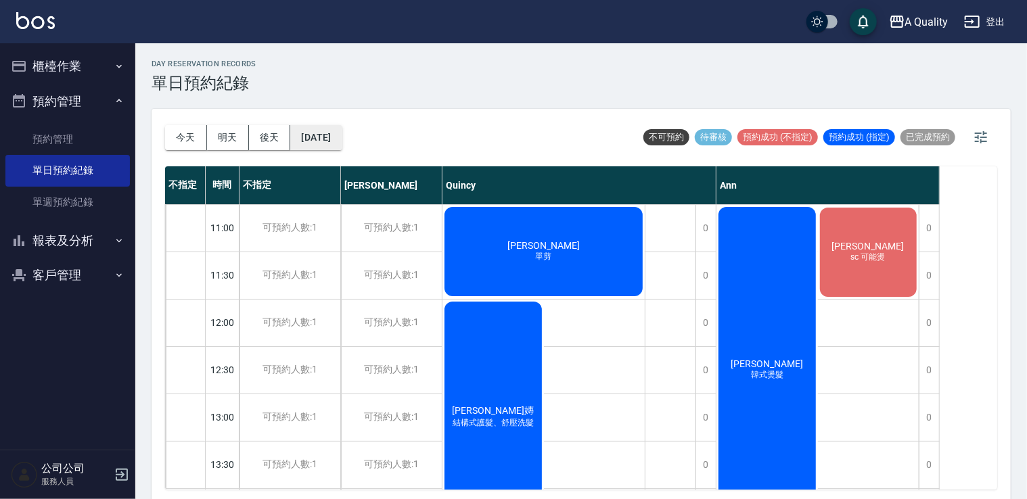
click at [341, 145] on button "[DATE]" at bounding box center [315, 137] width 51 height 25
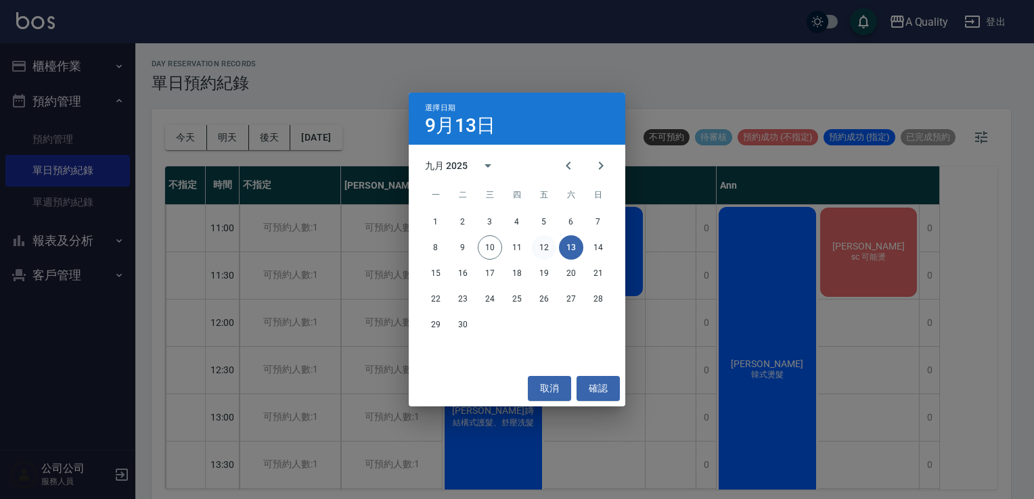
click at [547, 245] on button "12" at bounding box center [544, 248] width 24 height 24
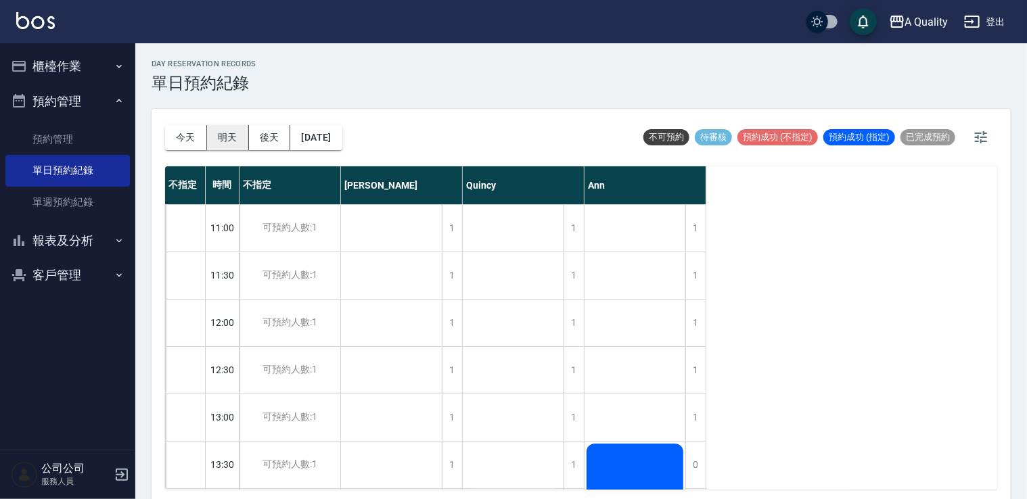
click at [229, 131] on button "明天" at bounding box center [228, 137] width 42 height 25
click at [204, 132] on div at bounding box center [513, 249] width 1027 height 499
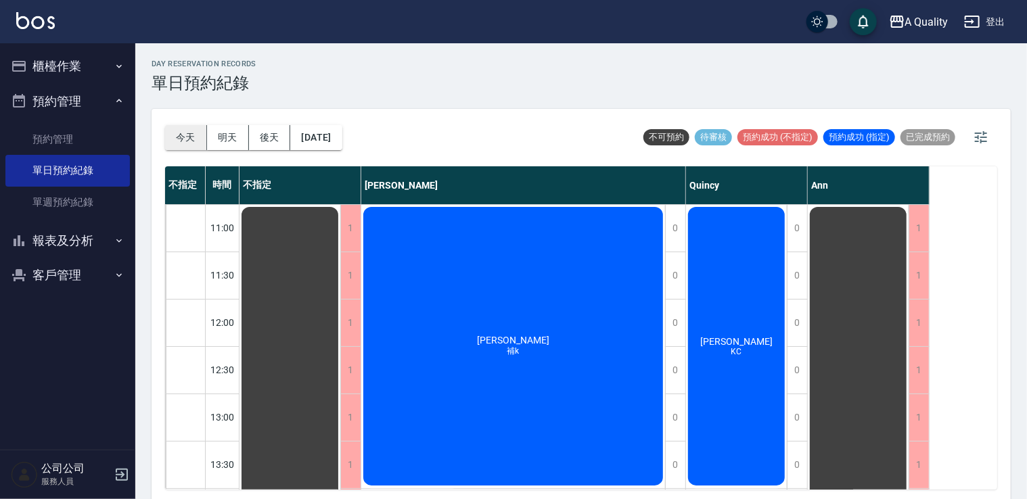
click at [185, 131] on button "今天" at bounding box center [186, 137] width 42 height 25
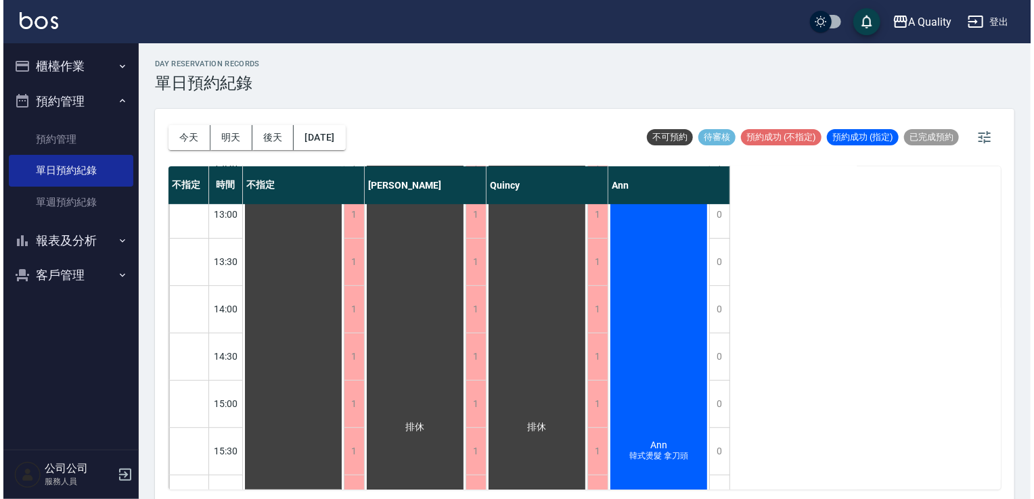
scroll to position [68, 0]
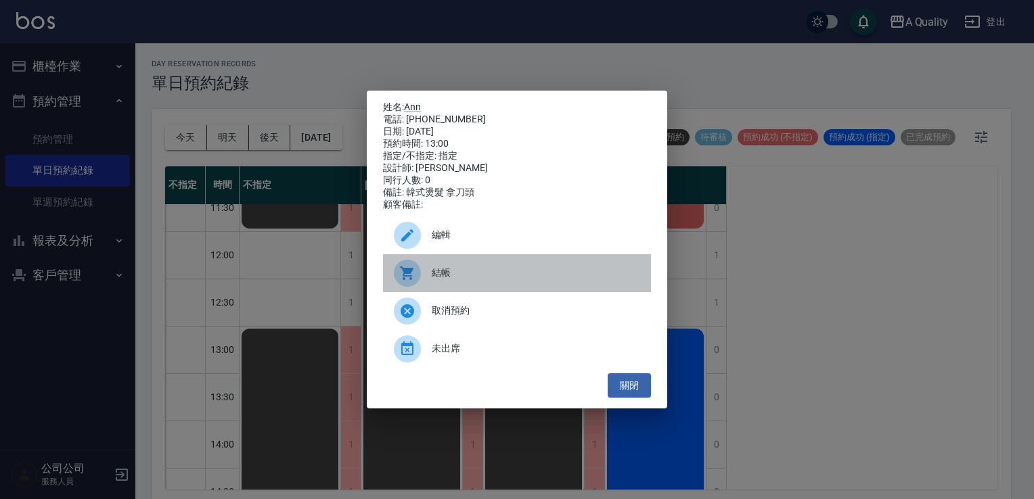
click at [525, 273] on span "結帳" at bounding box center [536, 273] width 208 height 14
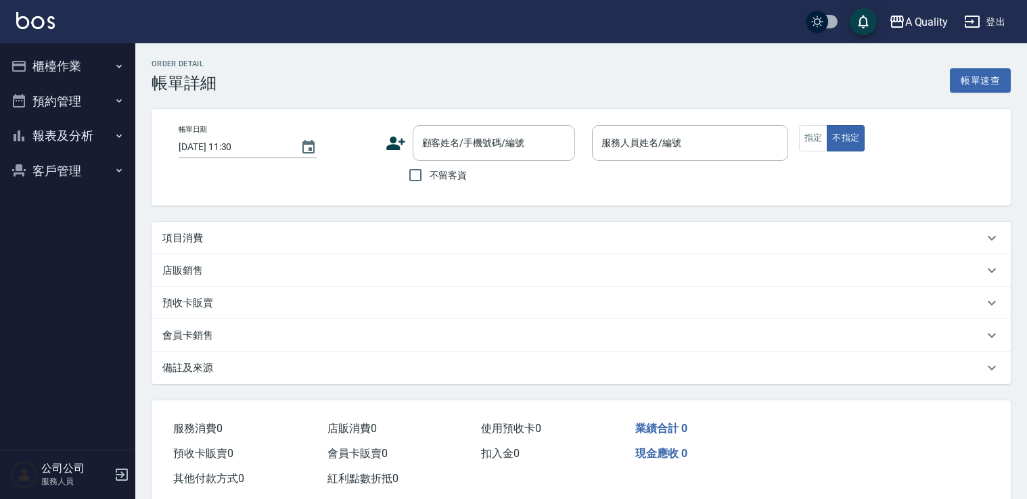
type input "[DATE] 13:00"
type input "Ann(無代號)"
type input "韓式燙髮 拿刀頭"
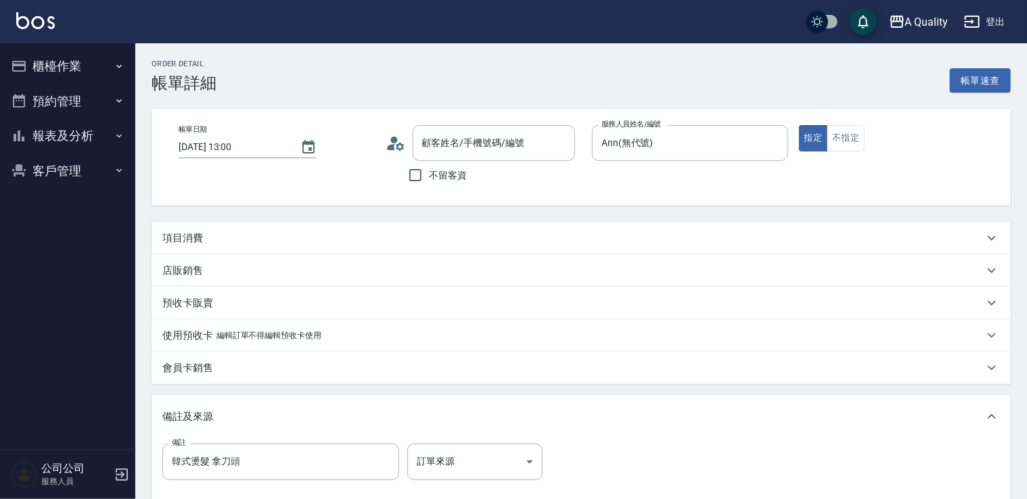
type input "Ann/0912437337/null"
click at [231, 243] on div "項目消費" at bounding box center [573, 238] width 822 height 14
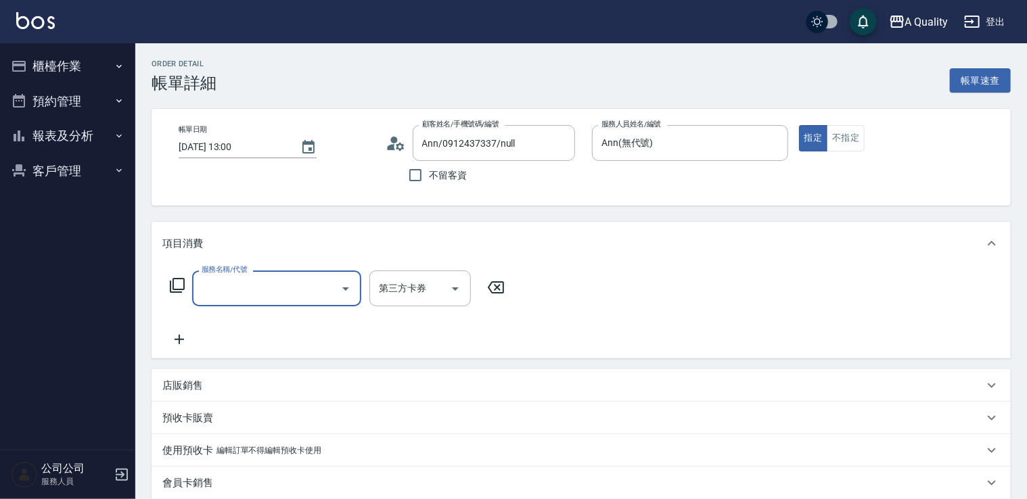
scroll to position [23, 0]
click at [272, 326] on div "服務名稱/代號 服務名稱/代號 第三方卡券 第三方卡券" at bounding box center [337, 309] width 351 height 77
click at [280, 303] on div "服務名稱/代號" at bounding box center [276, 289] width 169 height 36
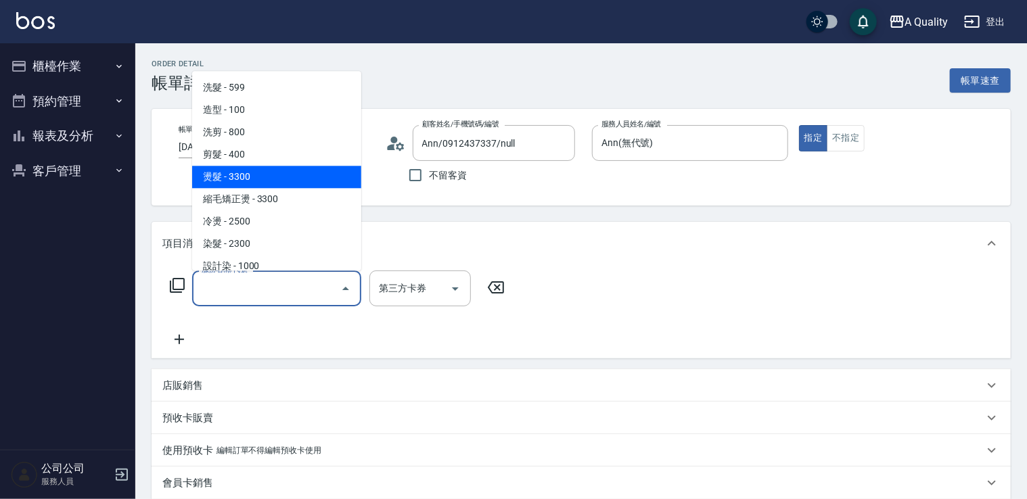
click at [271, 183] on span "燙髮 - 3300" at bounding box center [276, 177] width 169 height 22
type input "燙髮(301)"
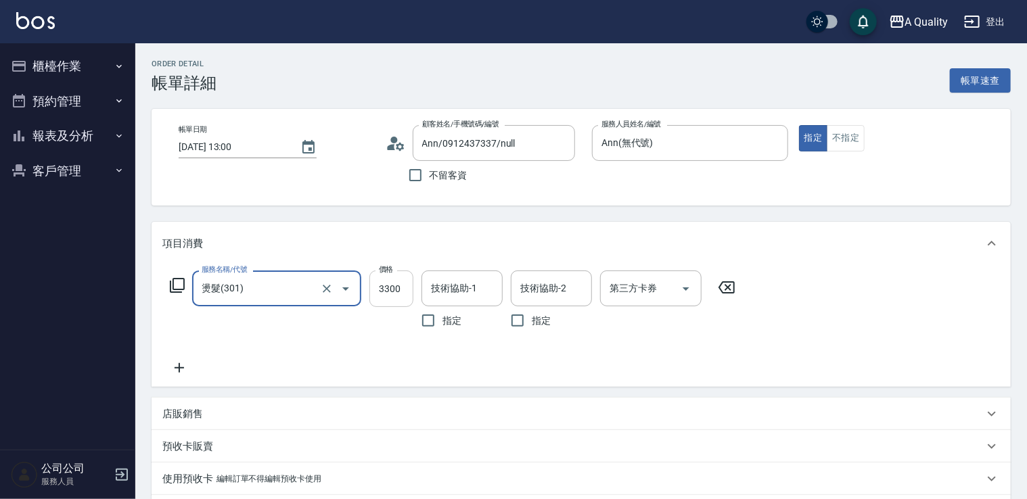
click at [393, 297] on input "3300" at bounding box center [392, 289] width 44 height 37
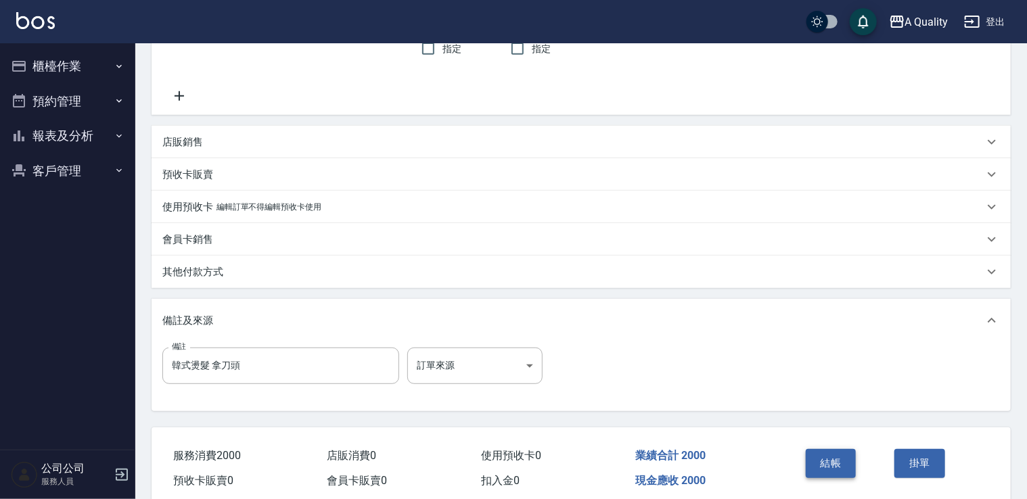
scroll to position [328, 0]
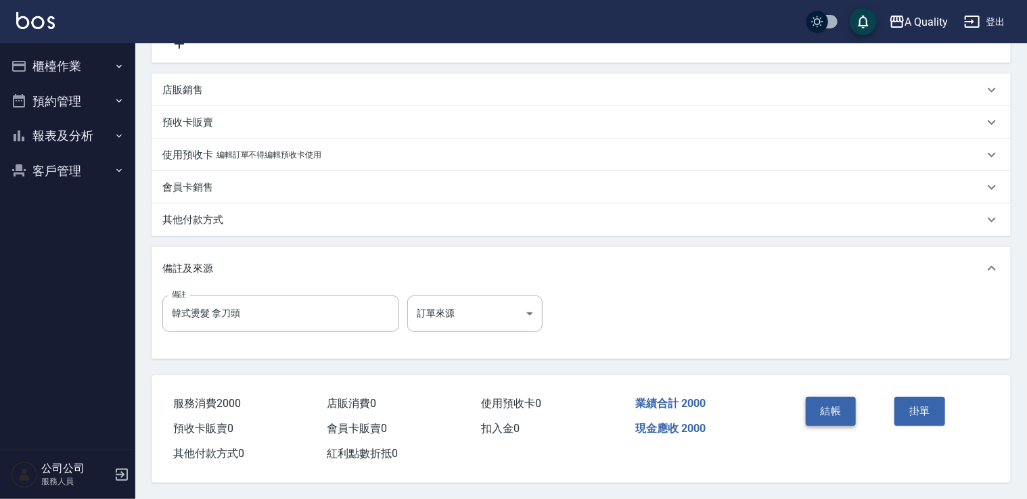
type input "2000"
click at [826, 403] on button "結帳" at bounding box center [831, 411] width 51 height 28
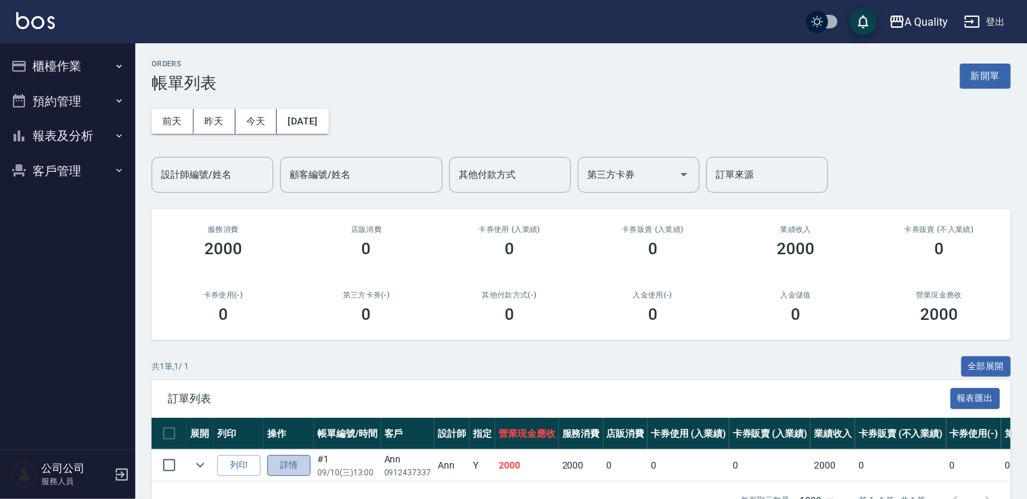
click at [285, 458] on link "詳情" at bounding box center [288, 465] width 43 height 21
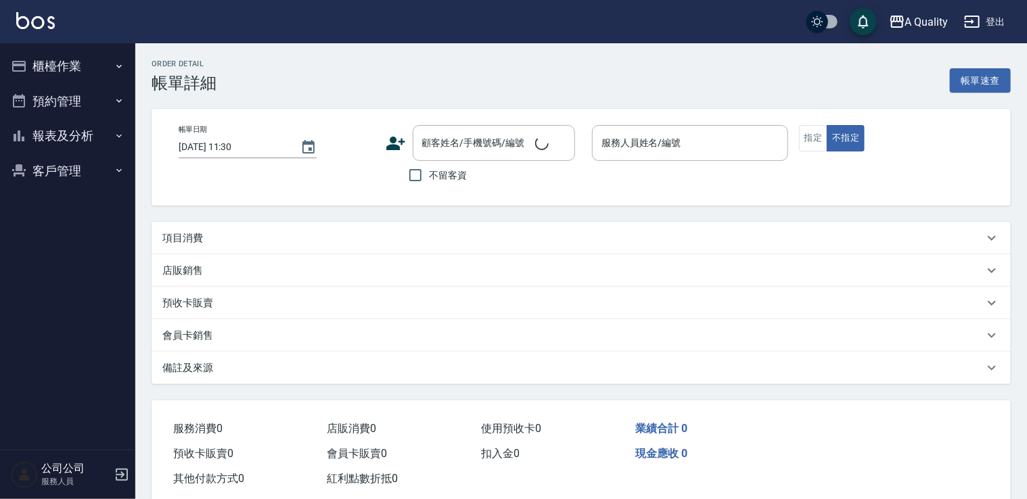
type input "2025/09/10 13:00"
type input "Ann(無代號)"
type input "韓式燙髮 拿刀頭"
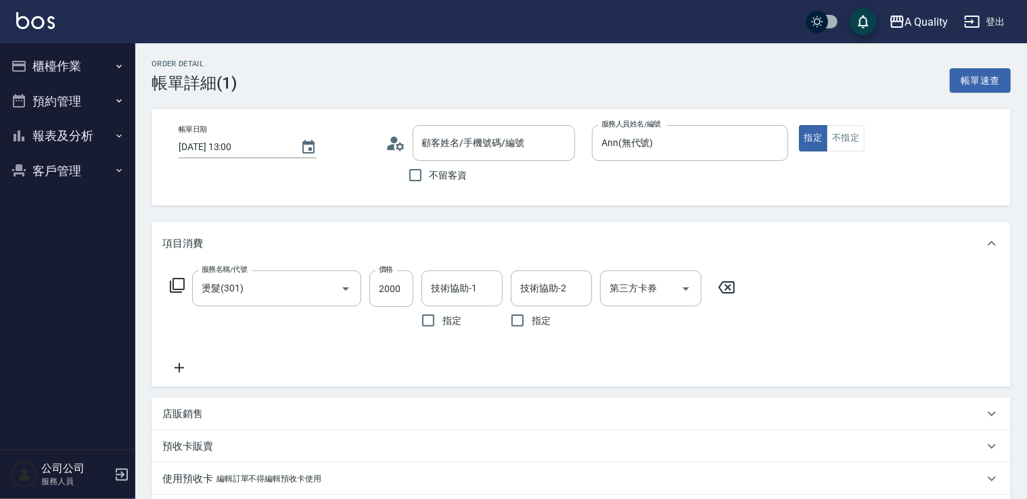
type input "燙髮(301)"
type input "Ann/0912437337/null"
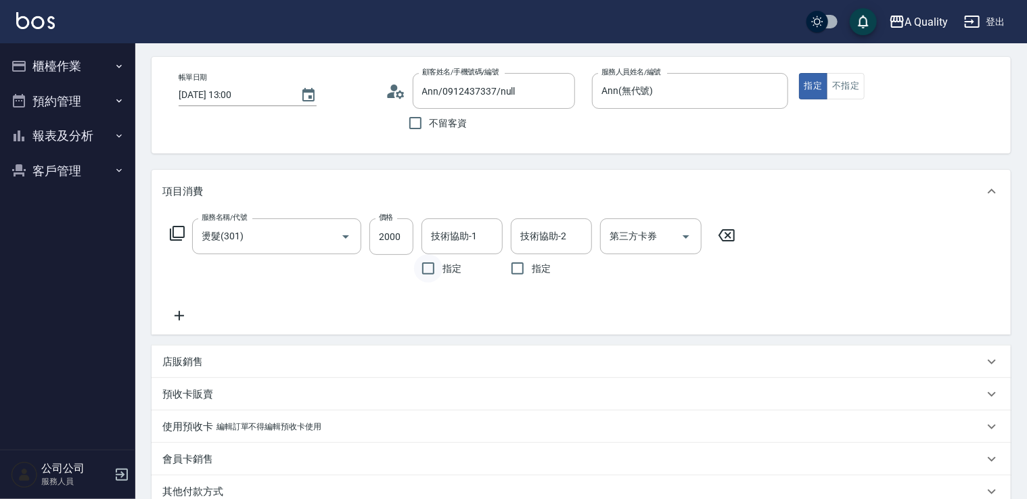
scroll to position [68, 0]
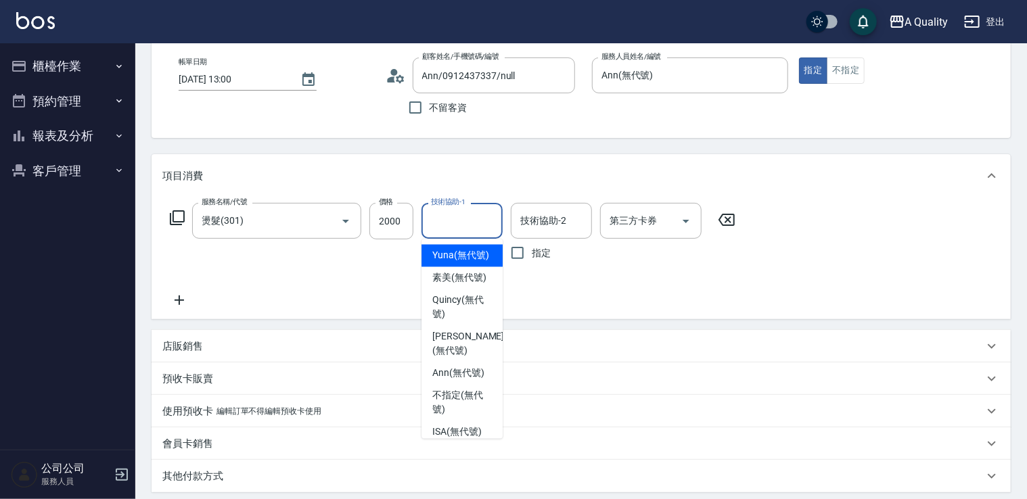
click at [447, 231] on input "技術協助-1" at bounding box center [462, 221] width 69 height 24
click at [465, 263] on span "Yuna (無代號)" at bounding box center [460, 256] width 57 height 14
type input "Yuna(無代號)"
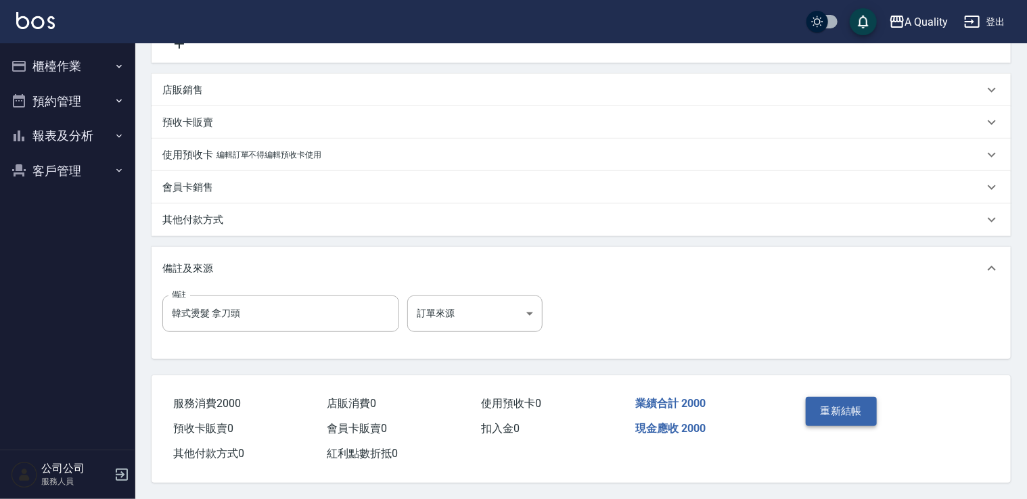
scroll to position [328, 0]
click at [816, 405] on button "重新結帳" at bounding box center [842, 411] width 72 height 28
